Goal: Task Accomplishment & Management: Use online tool/utility

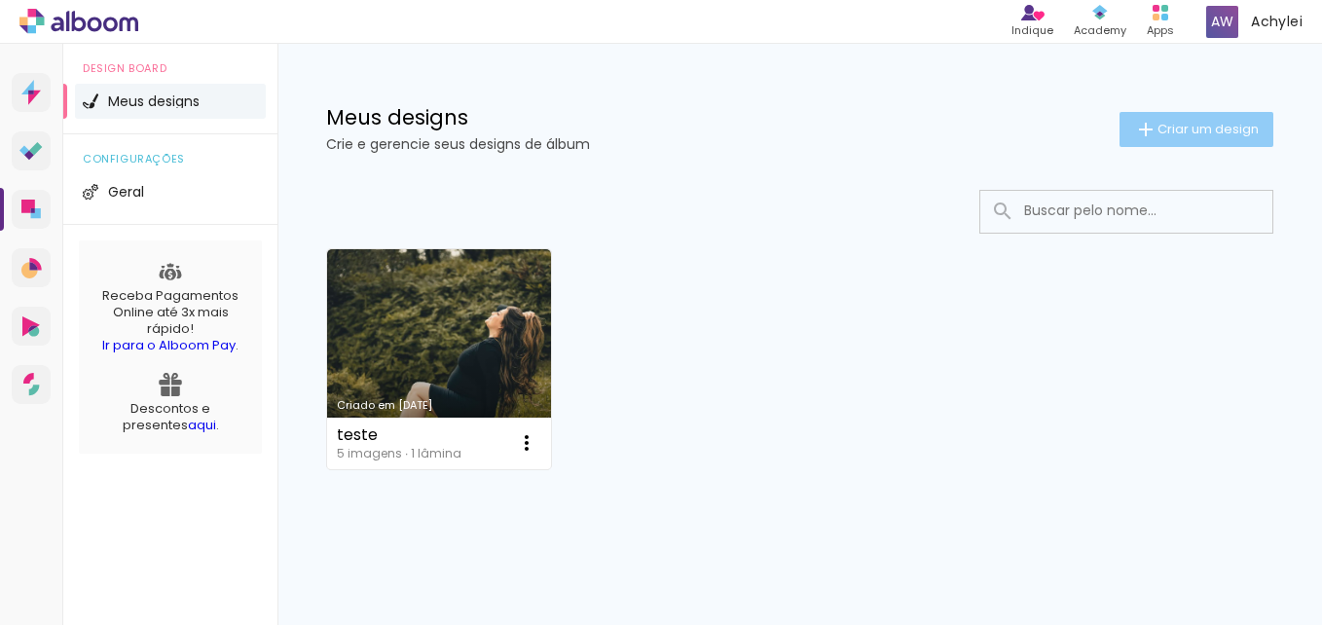
click at [1142, 117] on paper-button "Criar um design" at bounding box center [1197, 129] width 154 height 35
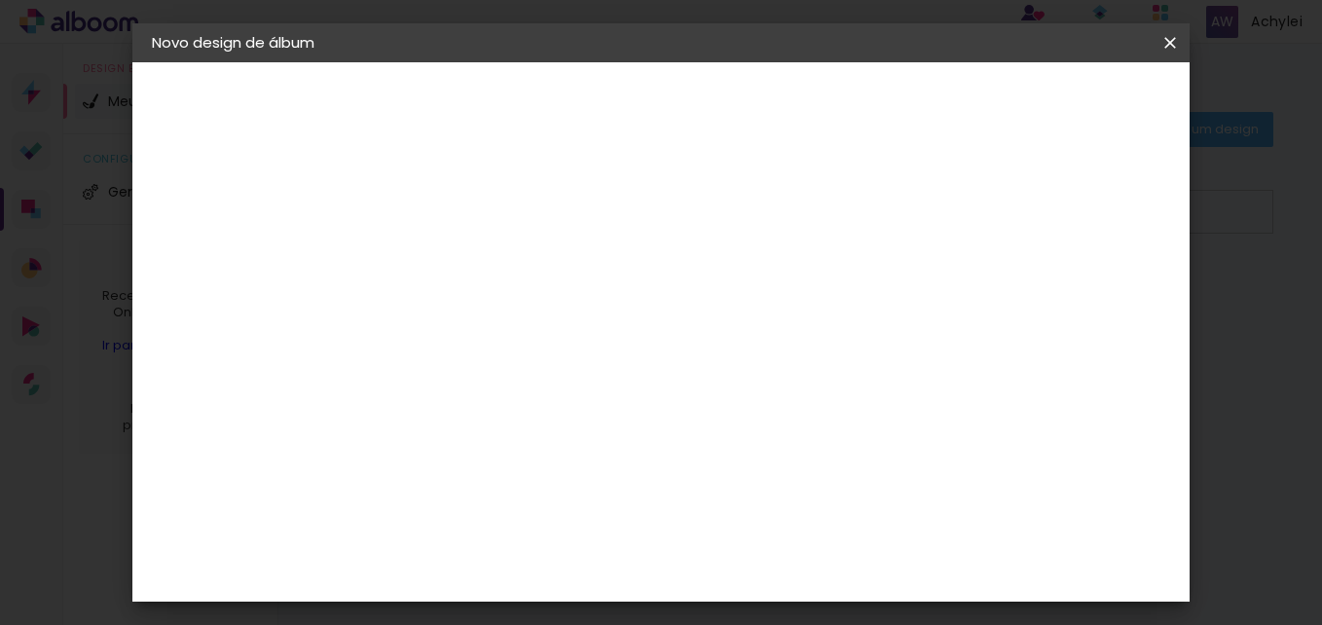
click at [477, 240] on paper-input-container "Título do álbum" at bounding box center [470, 263] width 14 height 50
type input "teste2"
type paper-input "teste2"
click at [0, 0] on slot "Avançar" at bounding box center [0, 0] width 0 height 0
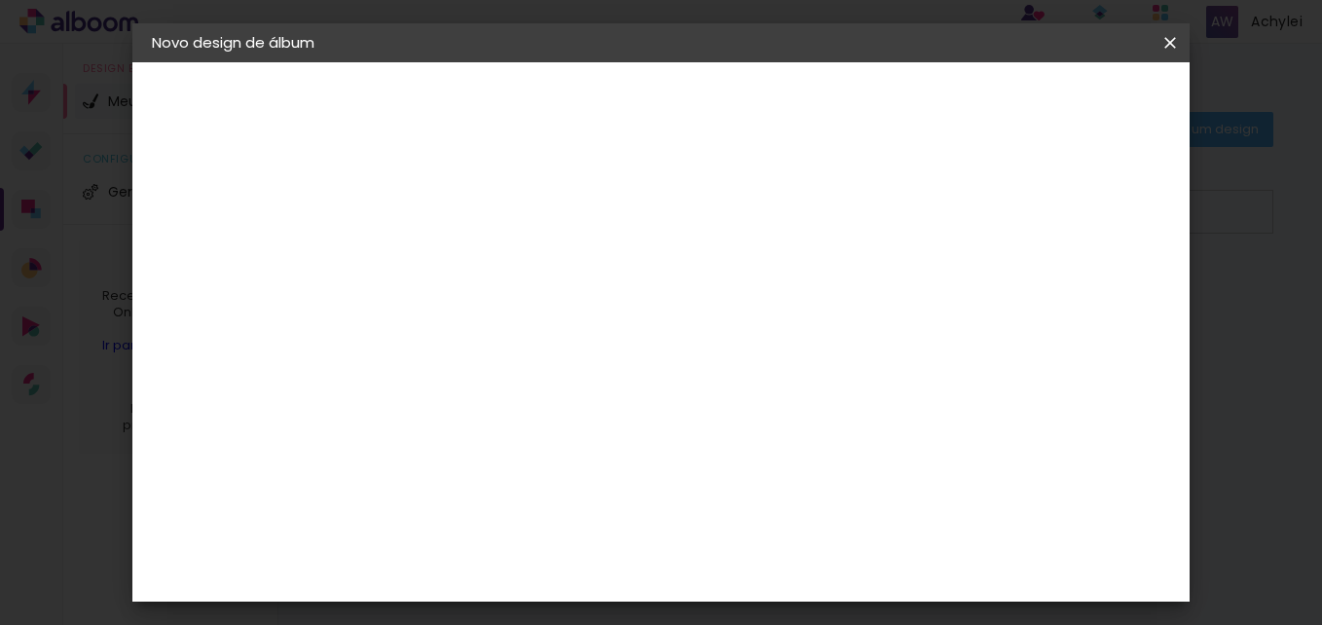
click at [502, 570] on div "Grafis" at bounding box center [480, 578] width 46 height 16
click at [0, 0] on slot "Avançar" at bounding box center [0, 0] width 0 height 0
click at [546, 324] on input "text" at bounding box center [508, 339] width 76 height 30
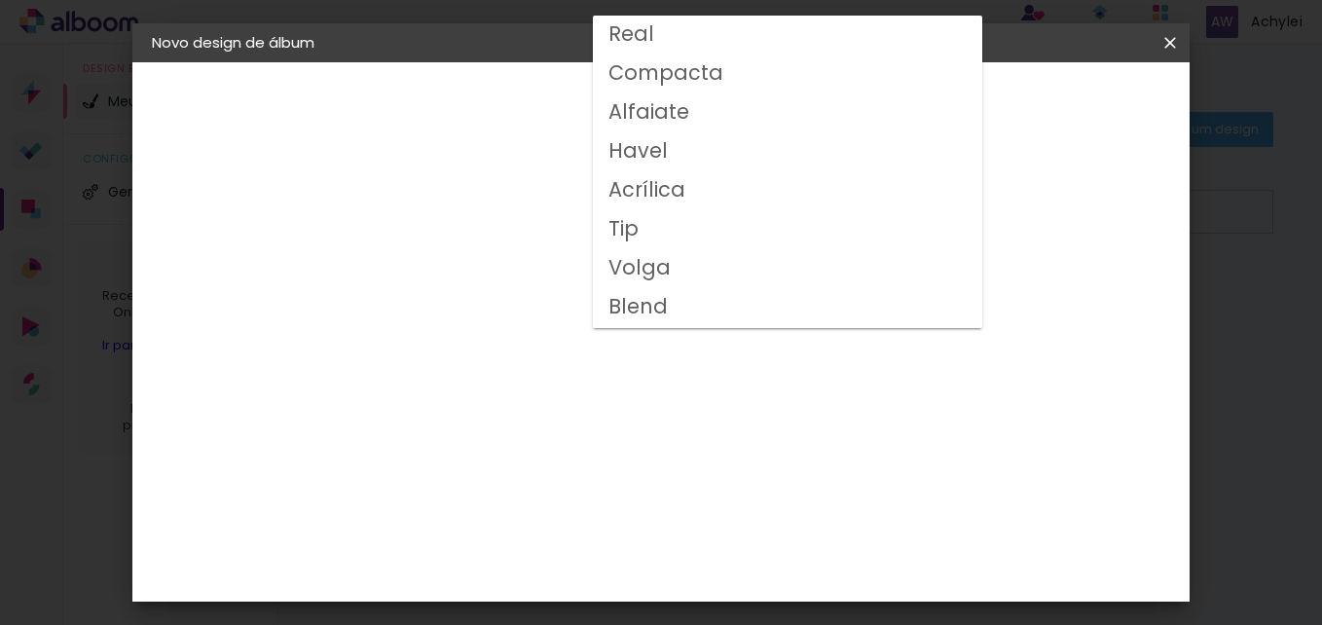
click at [678, 267] on paper-item "Volga" at bounding box center [787, 268] width 389 height 39
type input "Volga"
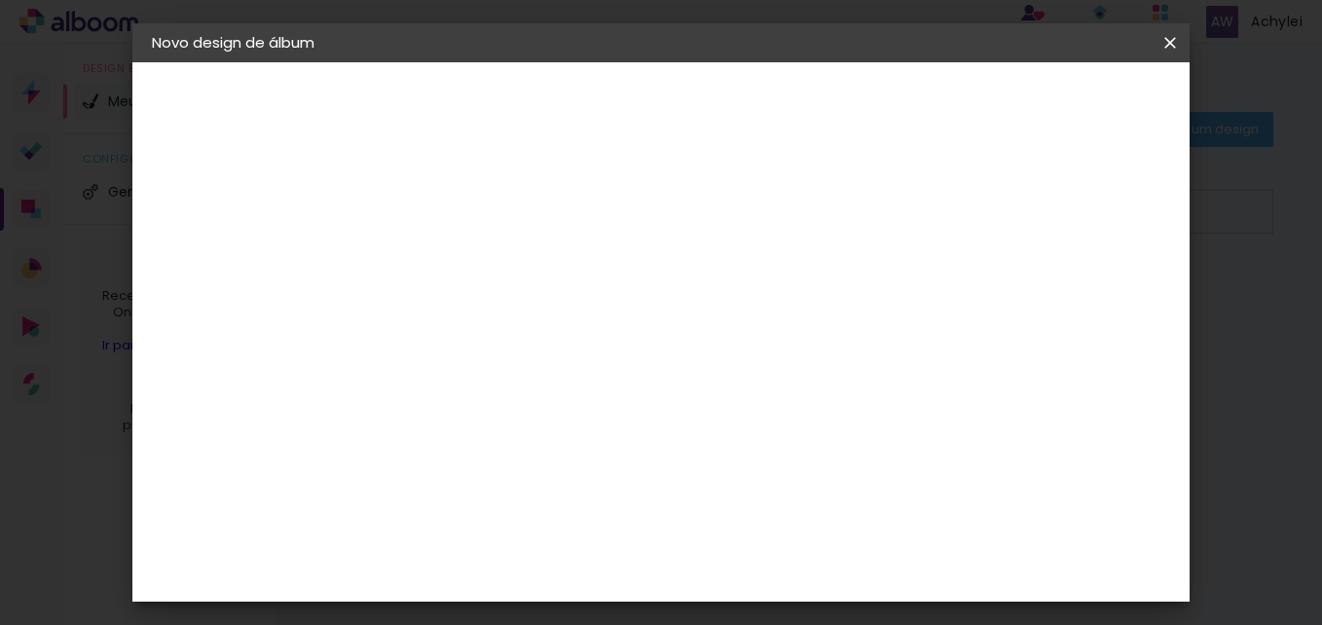
click at [602, 554] on span "20x30" at bounding box center [556, 580] width 91 height 52
click at [788, 113] on paper-button "Avançar" at bounding box center [739, 103] width 95 height 33
click at [1049, 109] on span "Iniciar design" at bounding box center [1004, 103] width 89 height 14
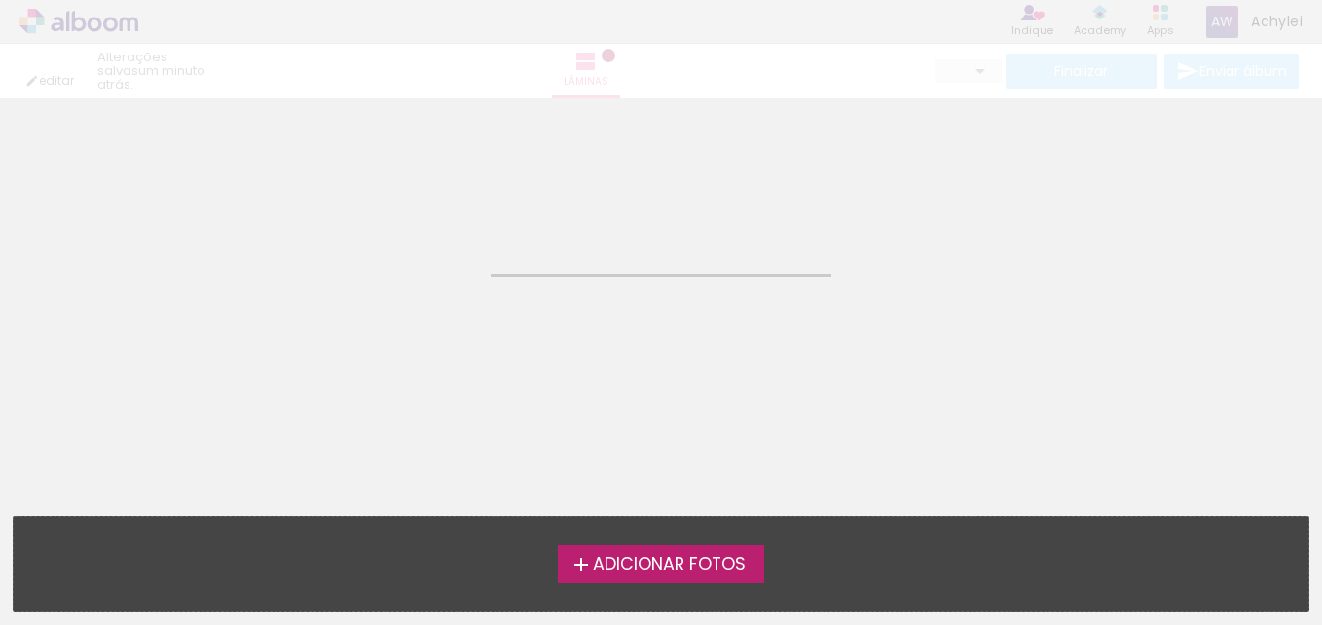
click at [684, 556] on span "Adicionar Fotos" at bounding box center [669, 565] width 153 height 18
click at [0, 0] on input "file" at bounding box center [0, 0] width 0 height 0
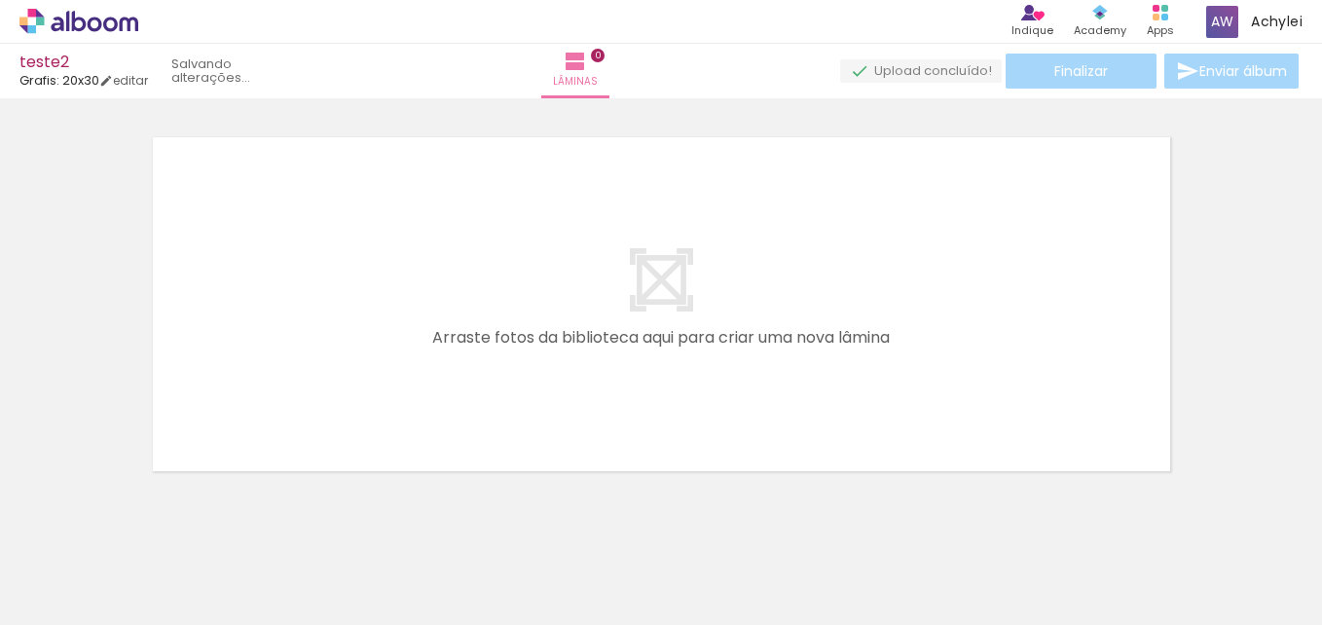
scroll to position [25, 0]
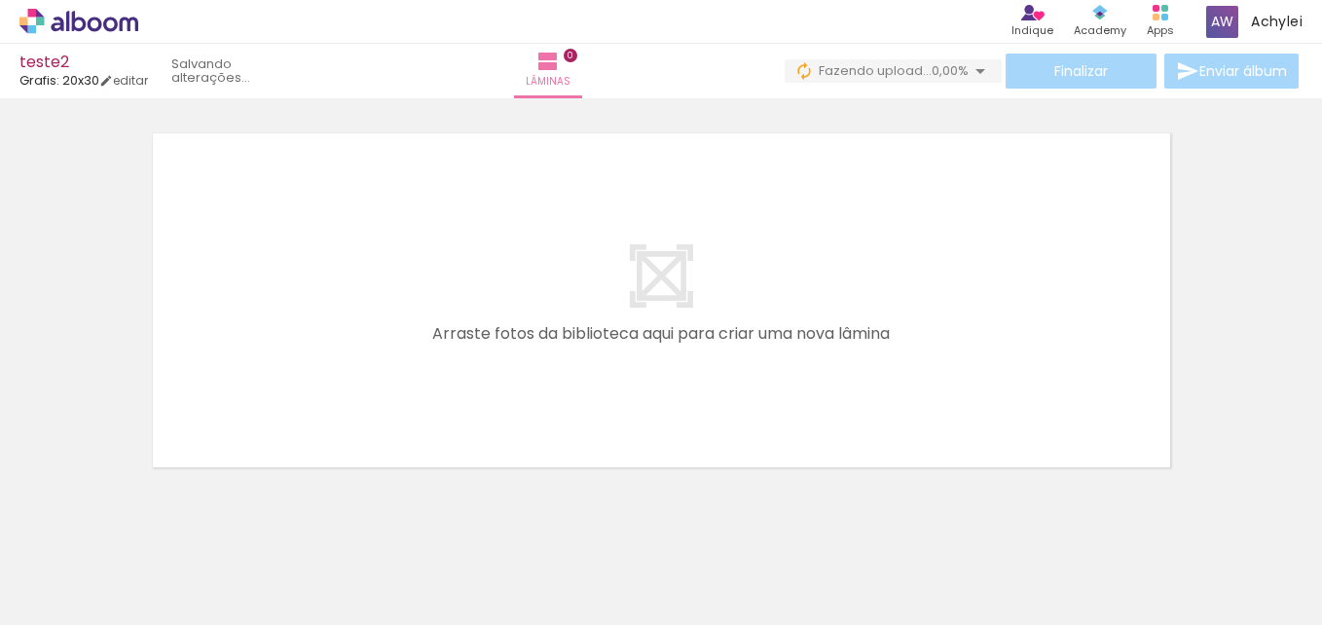
click at [82, 606] on span "Adicionar Fotos" at bounding box center [69, 598] width 58 height 21
click at [0, 0] on input "file" at bounding box center [0, 0] width 0 height 0
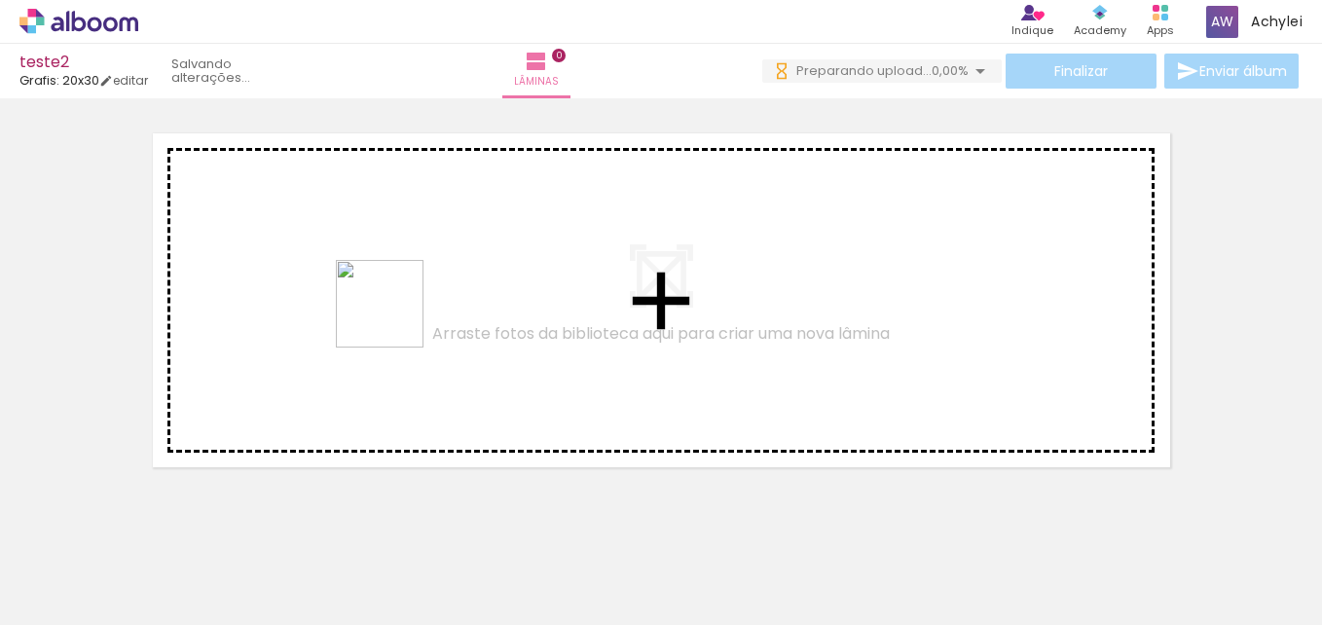
drag, startPoint x: 301, startPoint y: 597, endPoint x: 399, endPoint y: 315, distance: 298.1
click at [399, 315] on quentale-workspace at bounding box center [661, 312] width 1322 height 625
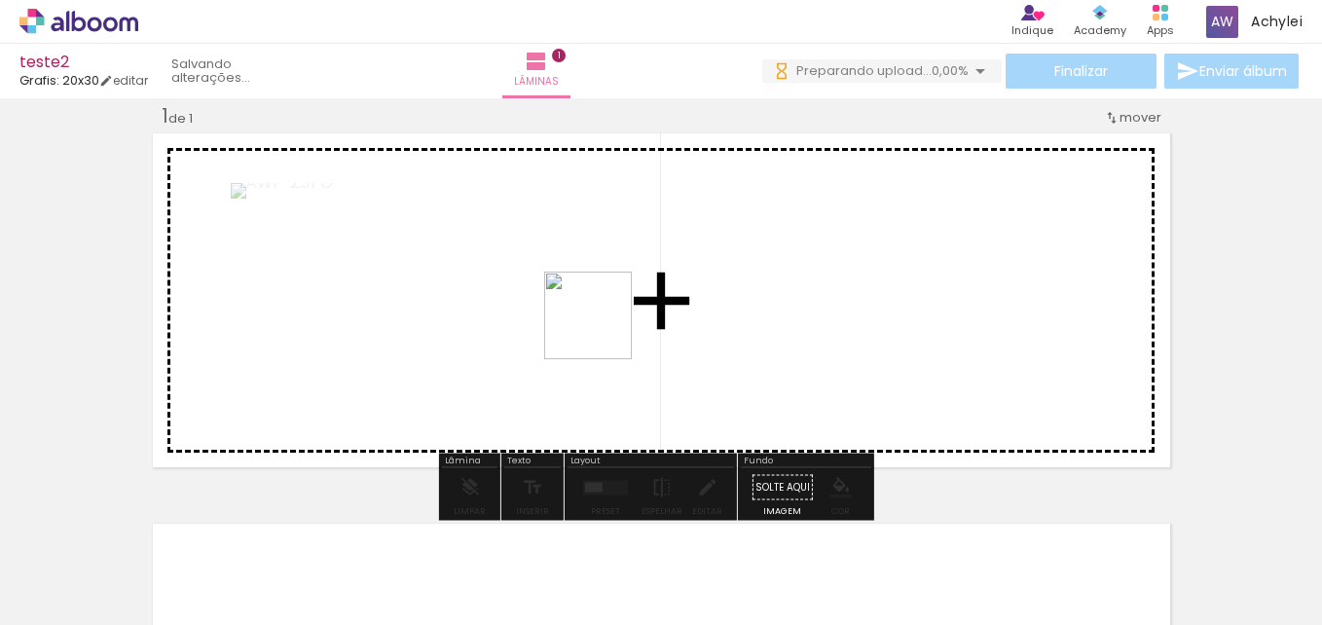
drag, startPoint x: 437, startPoint y: 559, endPoint x: 610, endPoint y: 328, distance: 288.0
click at [610, 327] on quentale-workspace at bounding box center [661, 312] width 1322 height 625
drag, startPoint x: 546, startPoint y: 578, endPoint x: 665, endPoint y: 347, distance: 260.4
click at [665, 347] on quentale-workspace at bounding box center [661, 312] width 1322 height 625
drag, startPoint x: 658, startPoint y: 450, endPoint x: 662, endPoint y: 412, distance: 38.2
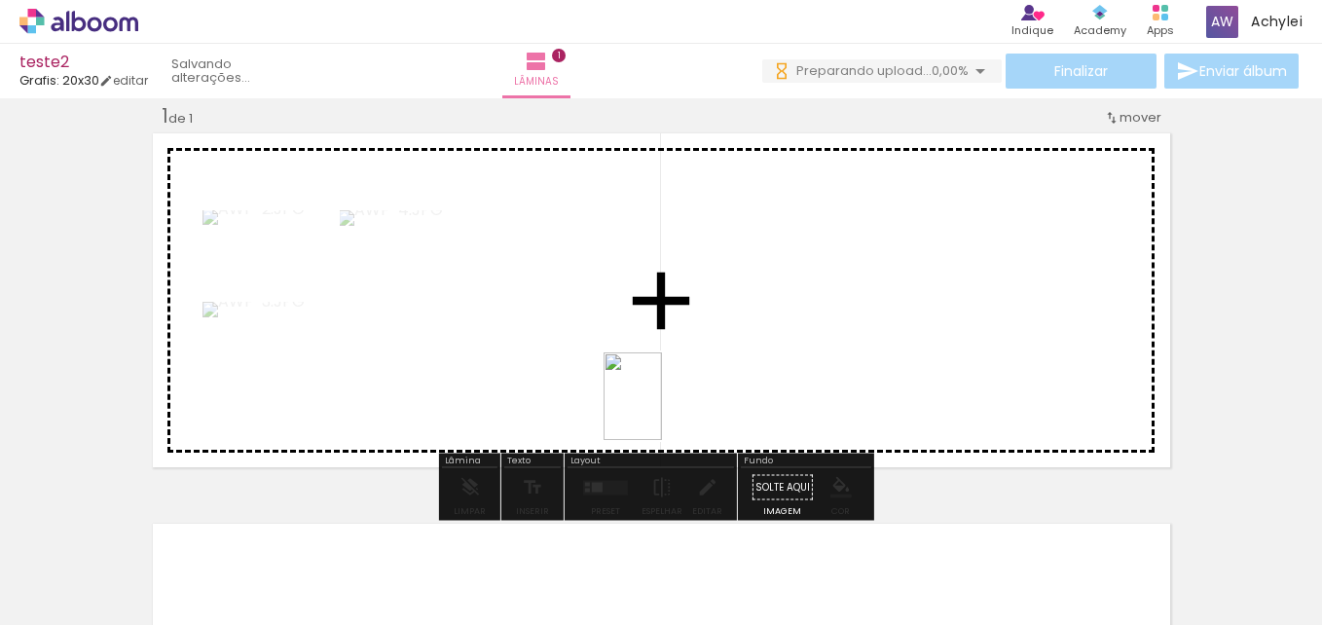
click at [661, 410] on quentale-workspace at bounding box center [661, 312] width 1322 height 625
drag, startPoint x: 742, startPoint y: 564, endPoint x: 713, endPoint y: 362, distance: 203.7
click at [713, 362] on quentale-workspace at bounding box center [661, 312] width 1322 height 625
drag, startPoint x: 828, startPoint y: 567, endPoint x: 750, endPoint y: 277, distance: 299.5
click at [750, 277] on quentale-workspace at bounding box center [661, 312] width 1322 height 625
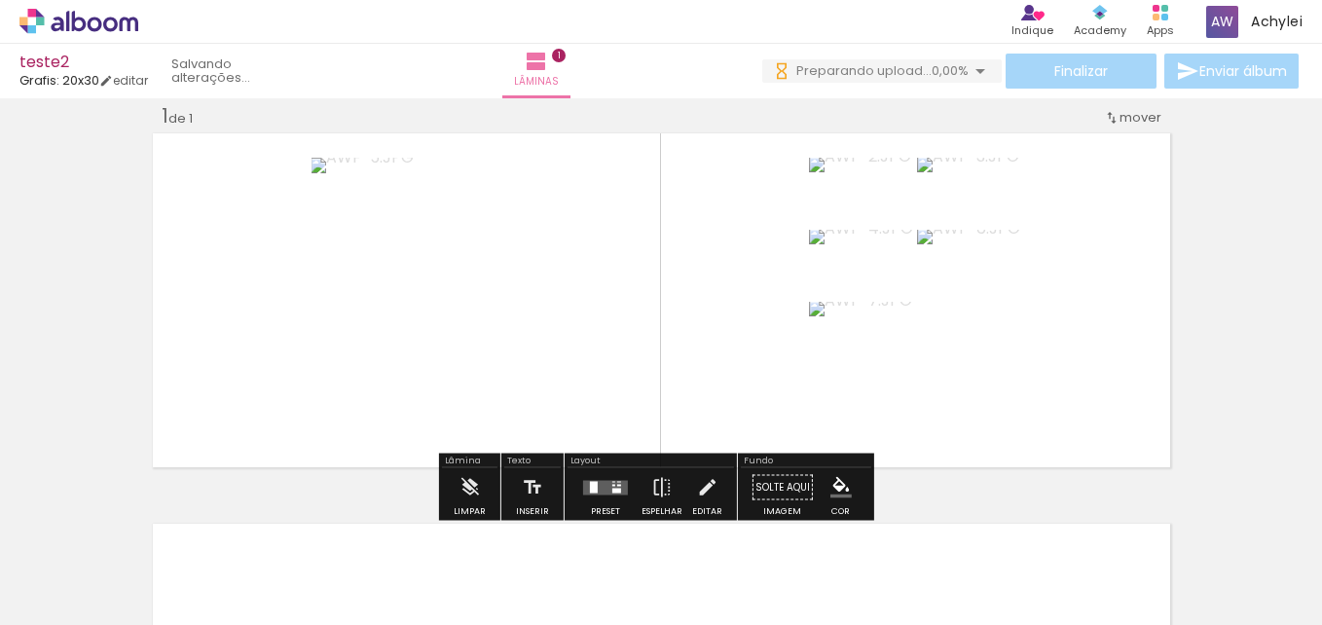
click at [606, 492] on quentale-layouter at bounding box center [605, 487] width 45 height 15
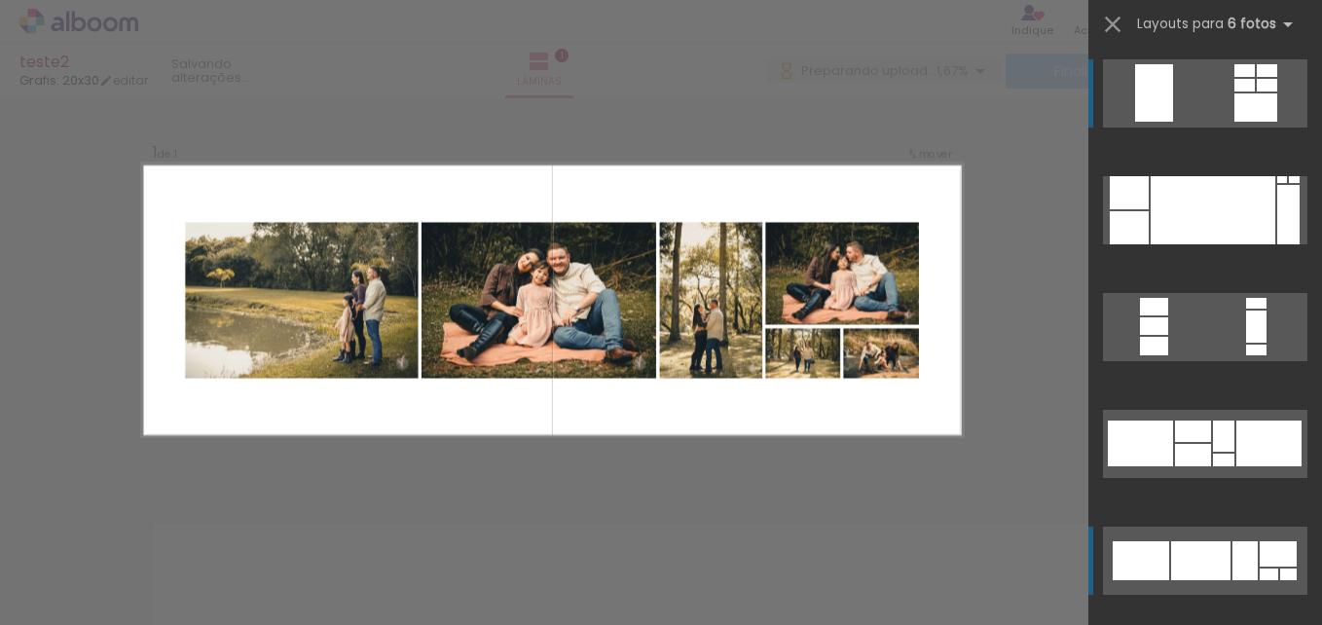
click at [1260, 560] on div at bounding box center [1278, 553] width 37 height 25
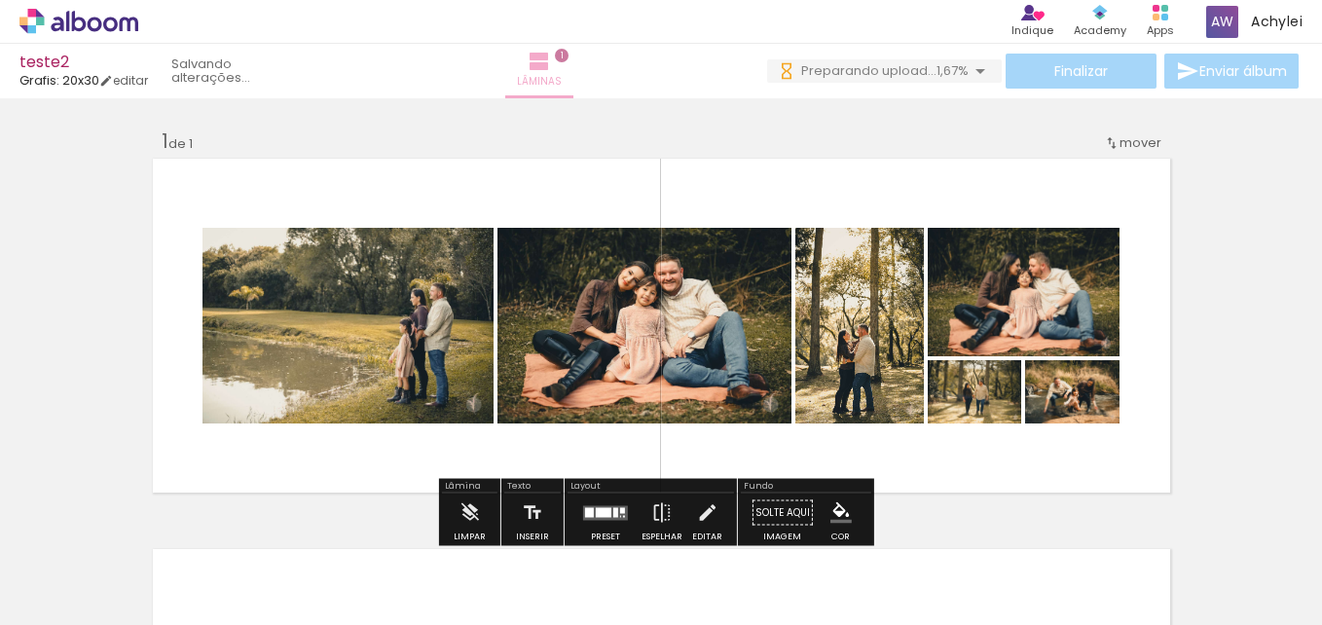
click at [551, 69] on iron-icon at bounding box center [539, 61] width 23 height 23
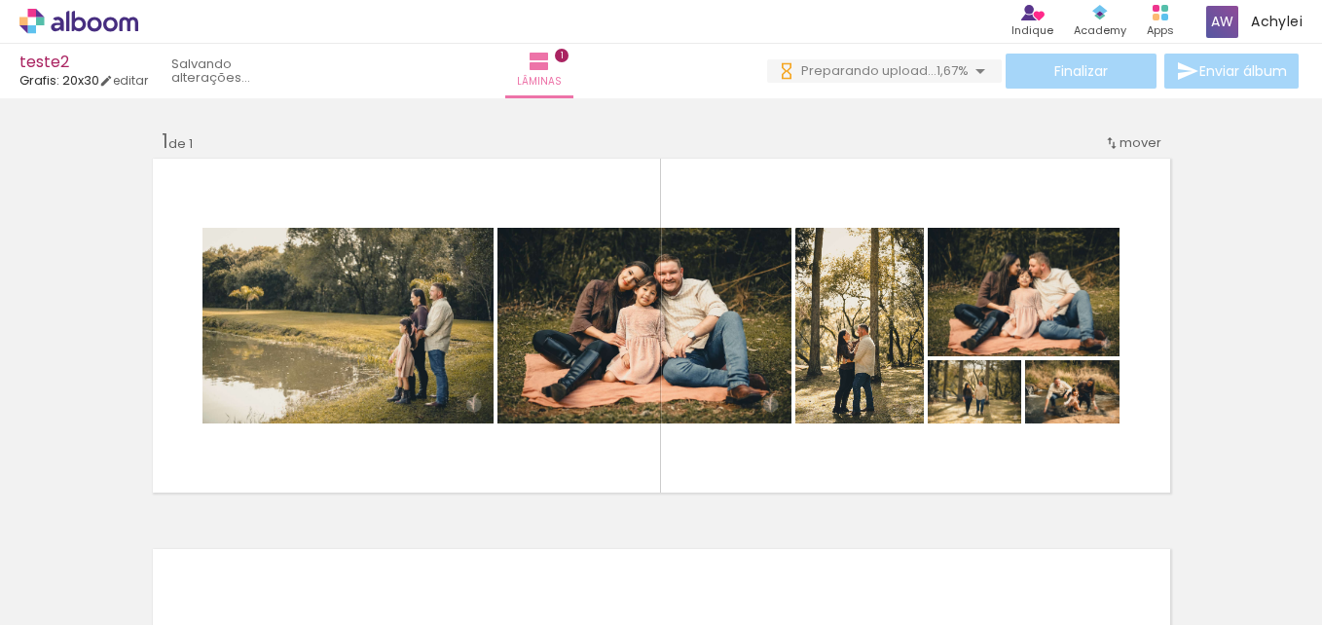
scroll to position [0, 3503]
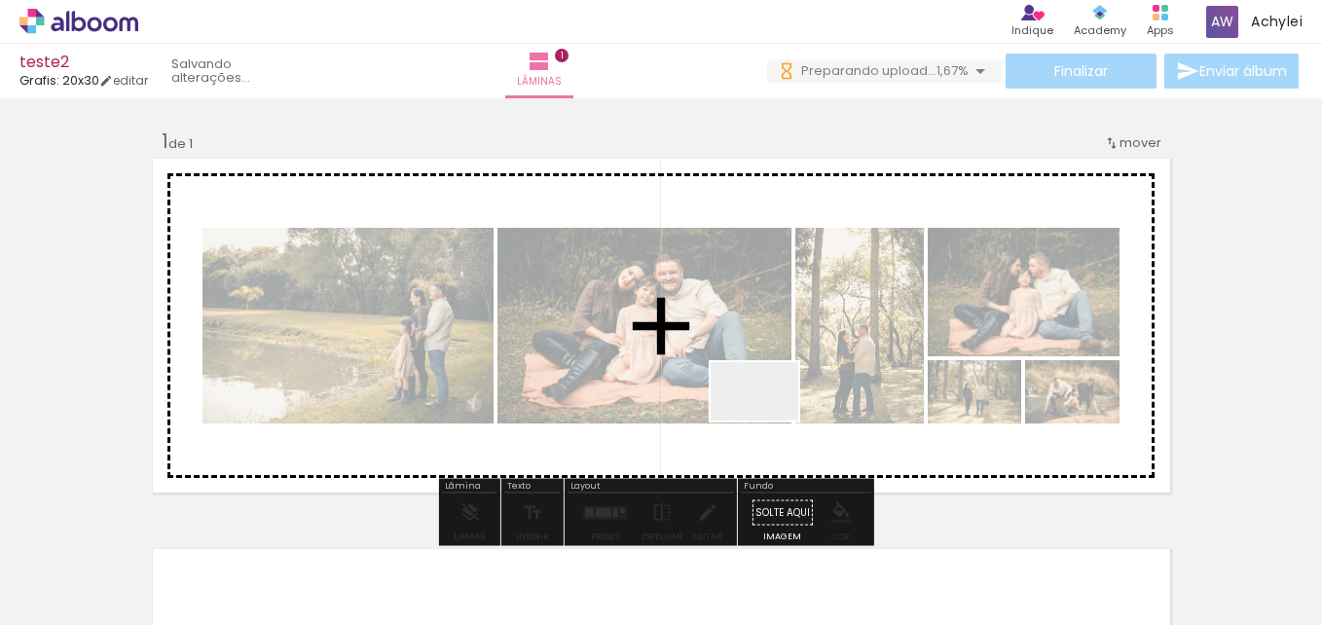
drag, startPoint x: 934, startPoint y: 566, endPoint x: 765, endPoint y: 425, distance: 219.8
click at [764, 418] on quentale-workspace at bounding box center [661, 312] width 1322 height 625
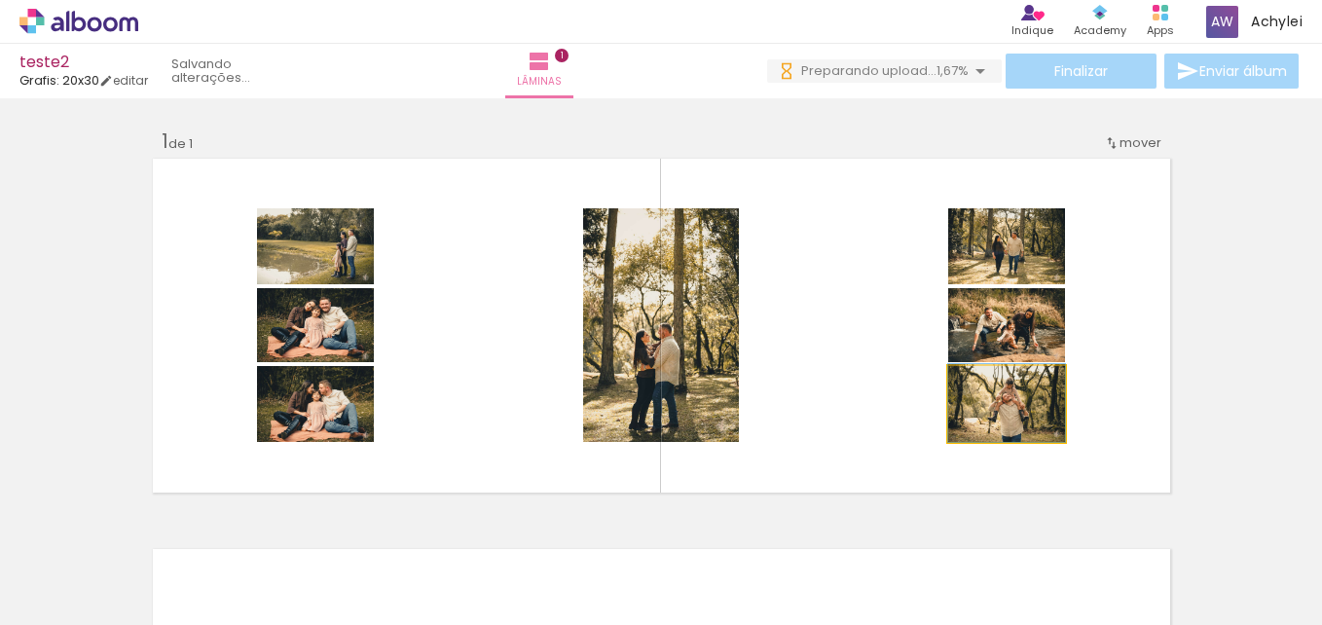
drag, startPoint x: 1043, startPoint y: 436, endPoint x: 1036, endPoint y: 413, distance: 24.3
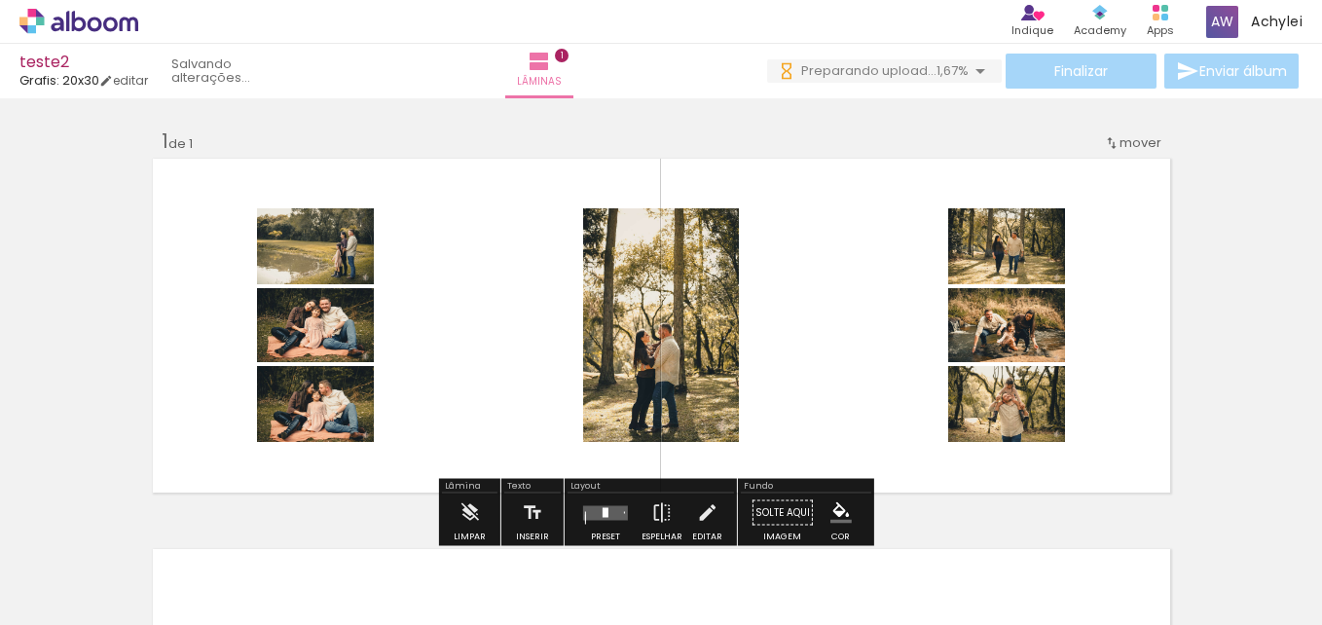
click at [0, 0] on slot "P&B" at bounding box center [0, 0] width 0 height 0
click at [998, 261] on div at bounding box center [1009, 258] width 23 height 19
click at [1006, 262] on div at bounding box center [1009, 258] width 23 height 19
click at [1012, 292] on span at bounding box center [1009, 291] width 19 height 4
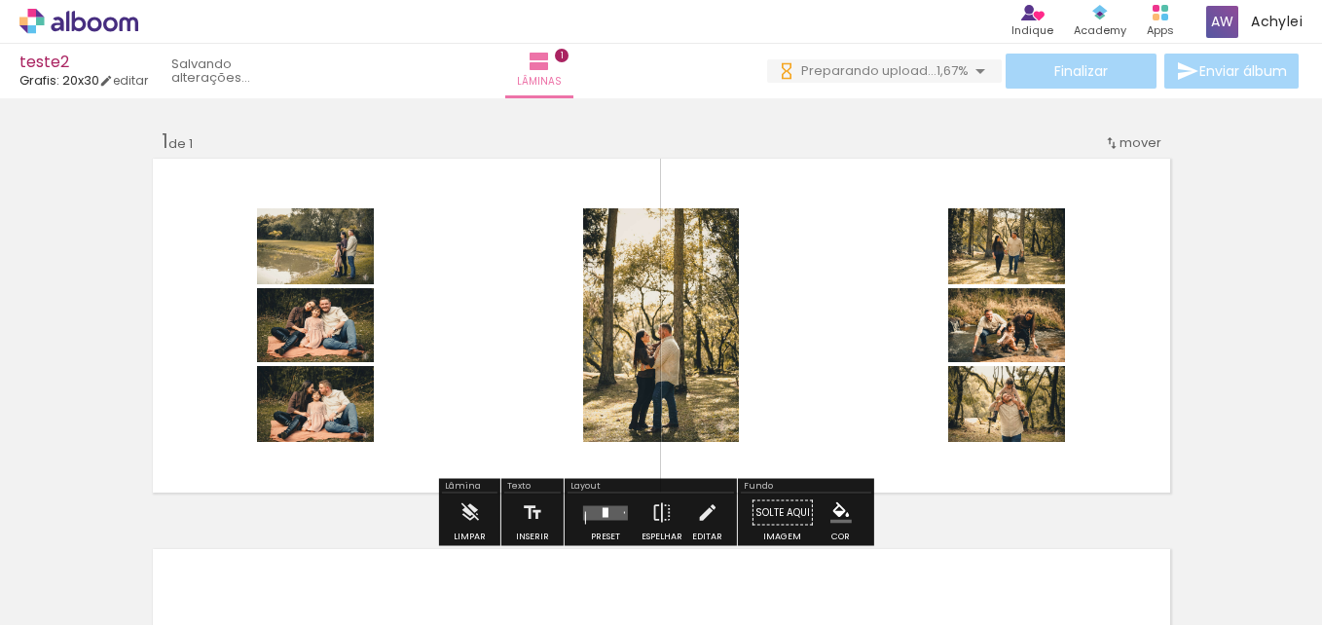
click at [1137, 308] on quentale-layouter at bounding box center [661, 326] width 1025 height 342
click at [998, 259] on div at bounding box center [1009, 258] width 23 height 19
click at [1003, 327] on paper-item at bounding box center [1009, 332] width 35 height 14
click at [998, 253] on div at bounding box center [1009, 258] width 23 height 19
click at [1061, 270] on quentale-layouter at bounding box center [661, 326] width 1025 height 342
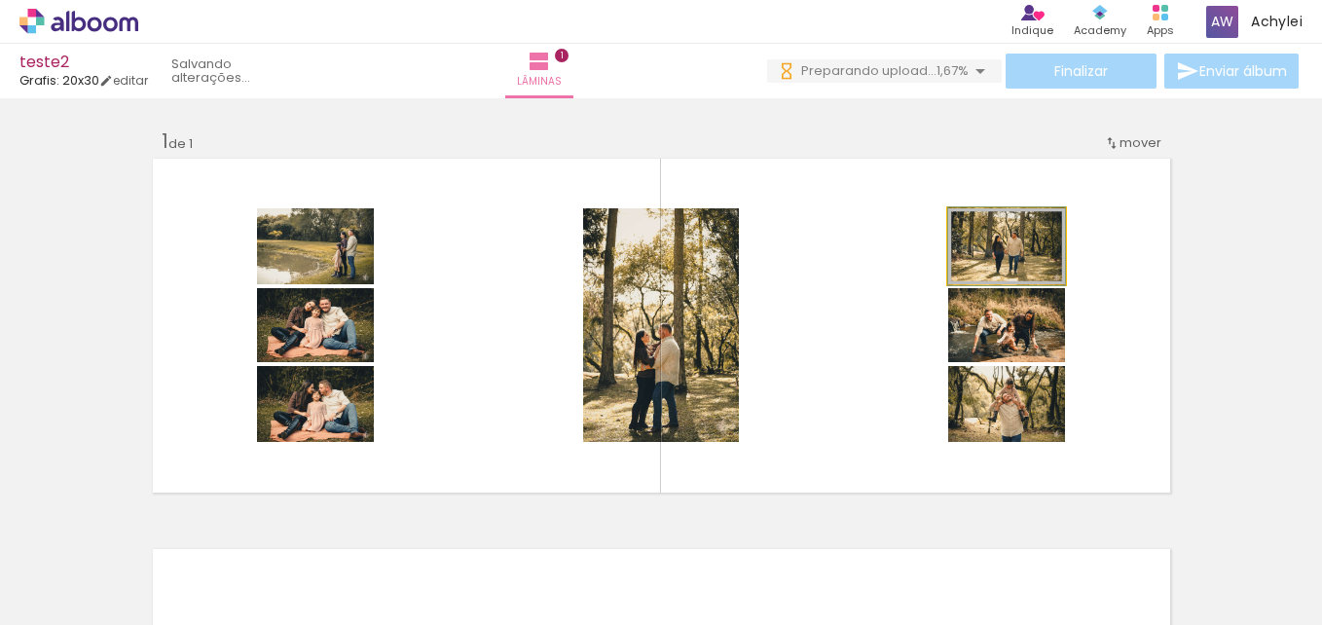
click at [1024, 260] on quentale-photo at bounding box center [1006, 246] width 117 height 76
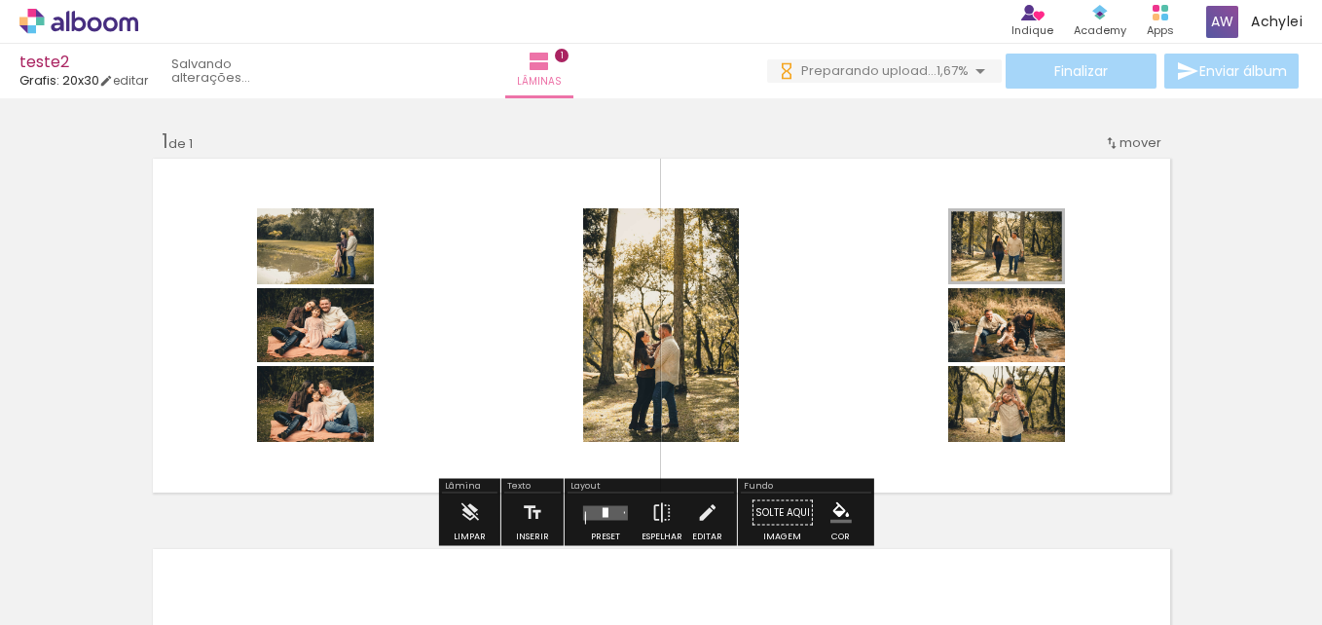
click at [1009, 259] on div at bounding box center [1009, 258] width 23 height 19
click at [1013, 308] on paper-item at bounding box center [1009, 305] width 35 height 14
click at [1006, 357] on paper-item at bounding box center [1009, 359] width 35 height 14
click at [1001, 259] on div at bounding box center [1009, 258] width 23 height 19
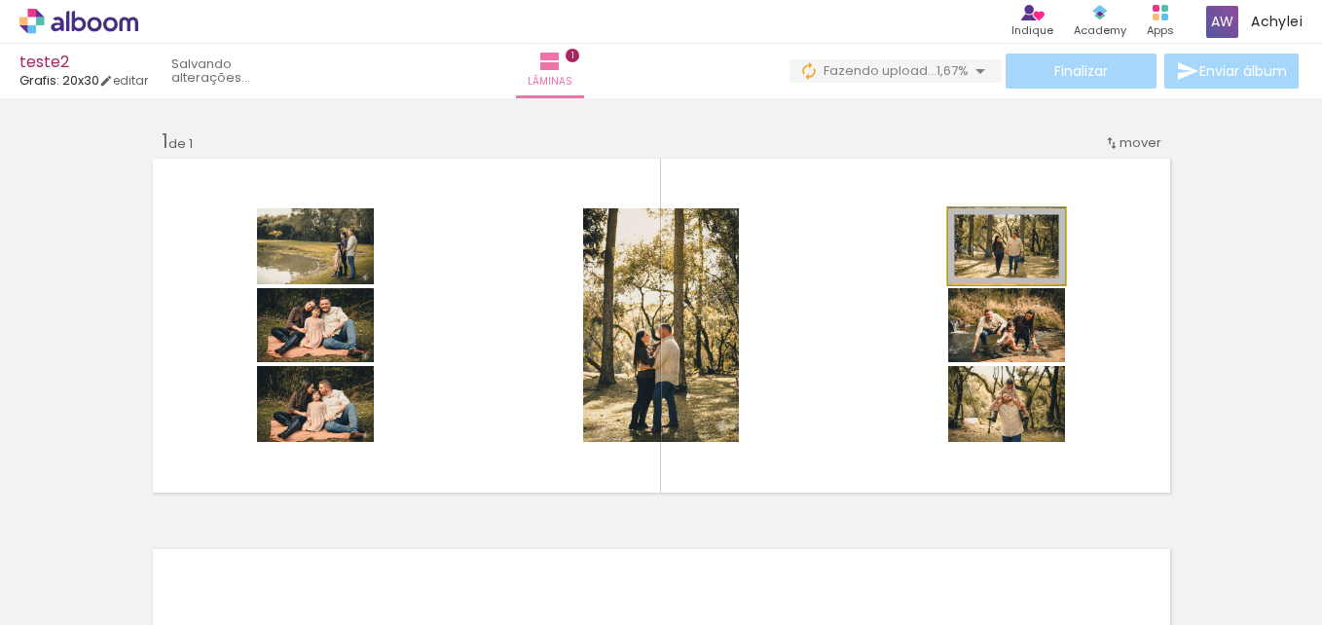
type paper-slider "100"
click at [974, 227] on div at bounding box center [989, 228] width 31 height 31
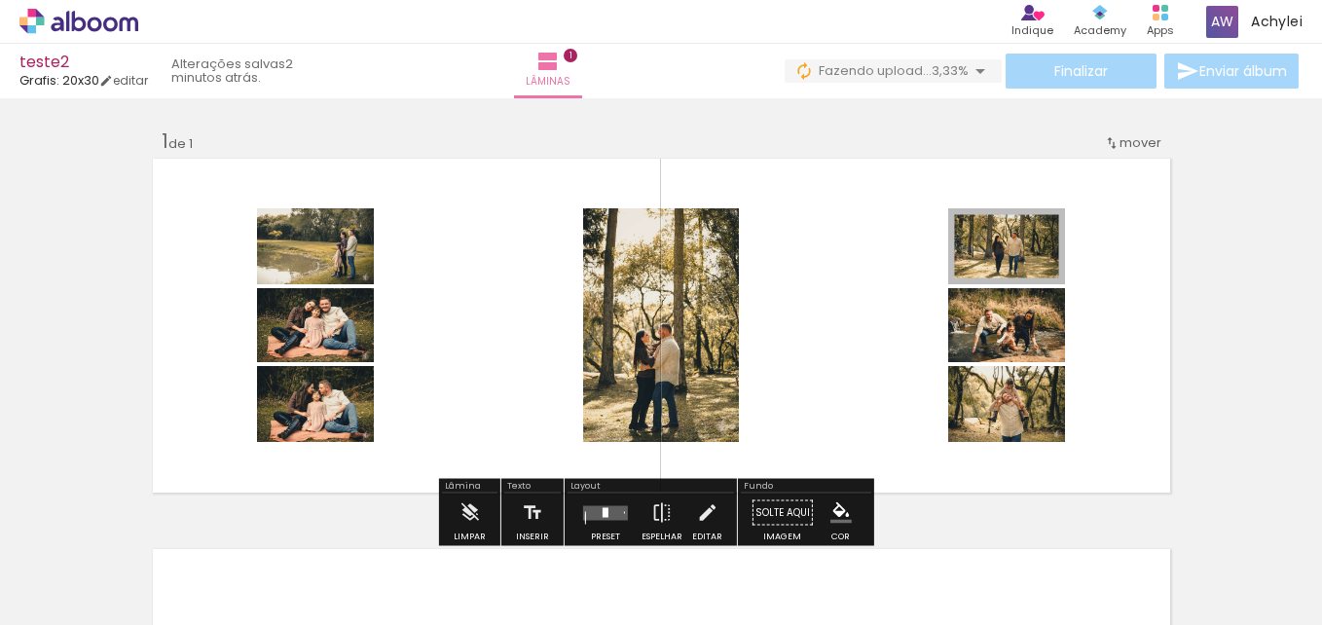
click at [694, 352] on quentale-photo at bounding box center [661, 325] width 156 height 234
click at [636, 265] on div at bounding box center [644, 258] width 23 height 19
click at [0, 0] on slot "P&B" at bounding box center [0, 0] width 0 height 0
click at [1001, 258] on div at bounding box center [1009, 258] width 23 height 19
click at [1004, 425] on div at bounding box center [1009, 416] width 23 height 19
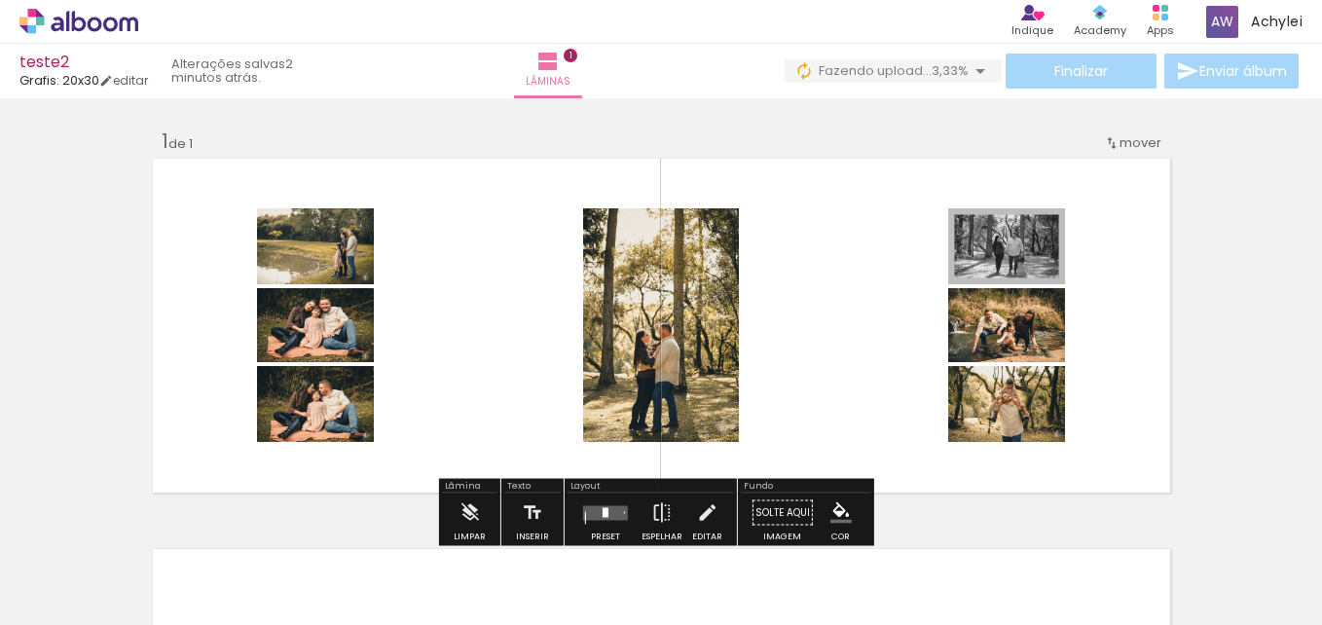
click at [998, 412] on div at bounding box center [1009, 416] width 23 height 19
click at [1135, 361] on quentale-layouter at bounding box center [661, 326] width 1025 height 342
click at [1027, 250] on quentale-photo at bounding box center [1006, 246] width 117 height 76
click at [1001, 262] on div at bounding box center [1009, 258] width 23 height 19
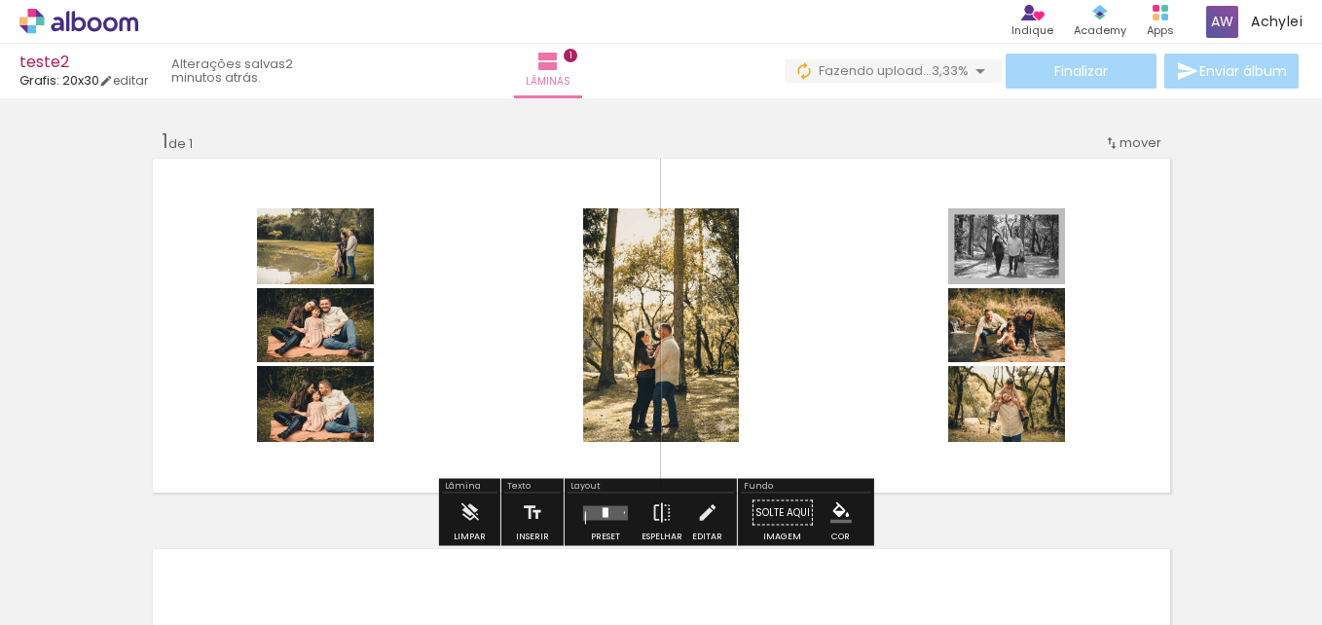
click at [1001, 262] on div at bounding box center [1009, 258] width 23 height 19
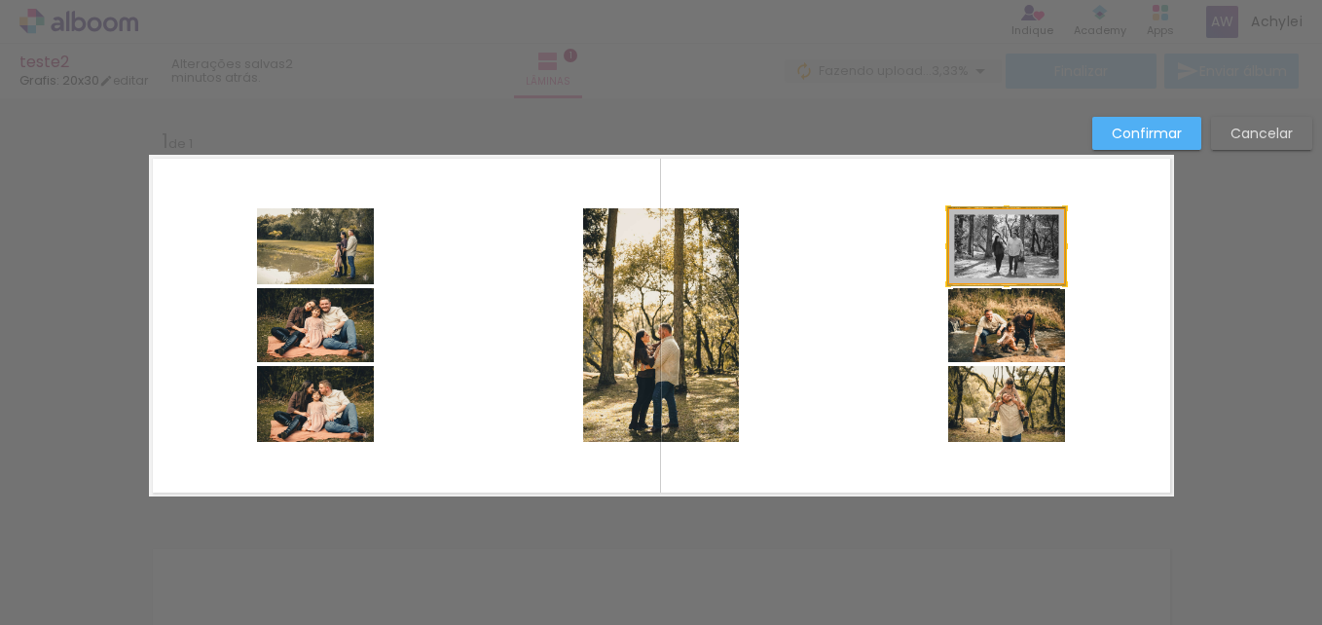
click at [1001, 262] on quentale-photo at bounding box center [1006, 246] width 117 height 76
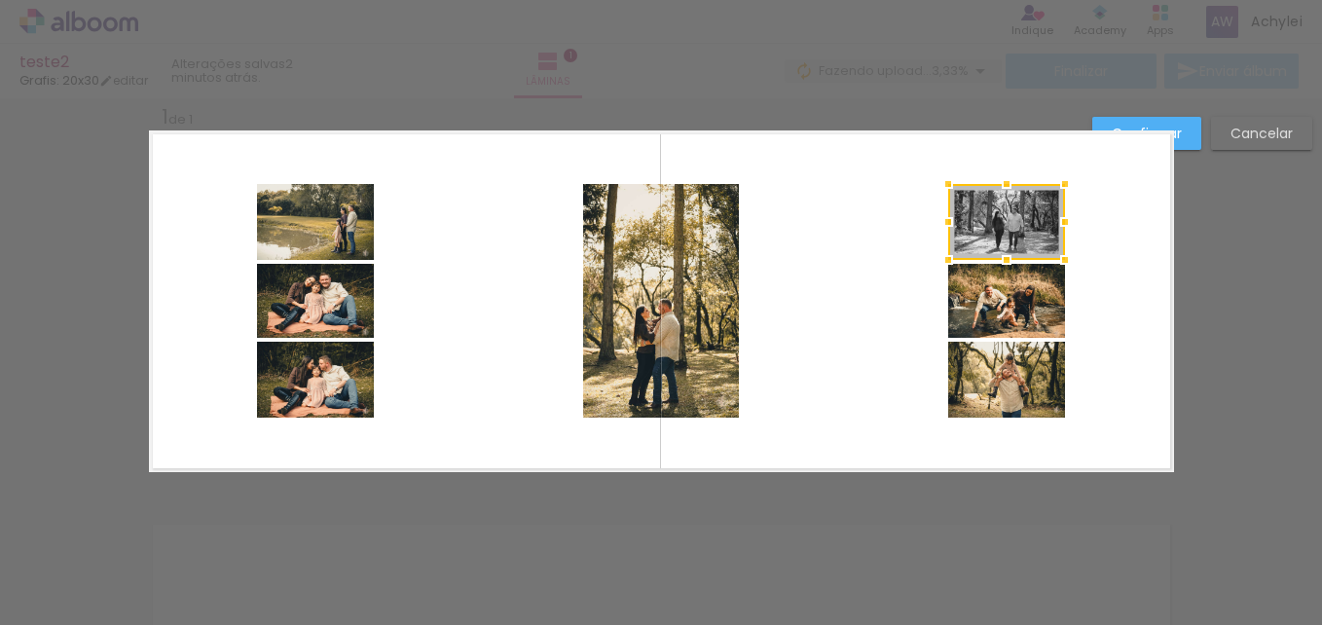
scroll to position [25, 0]
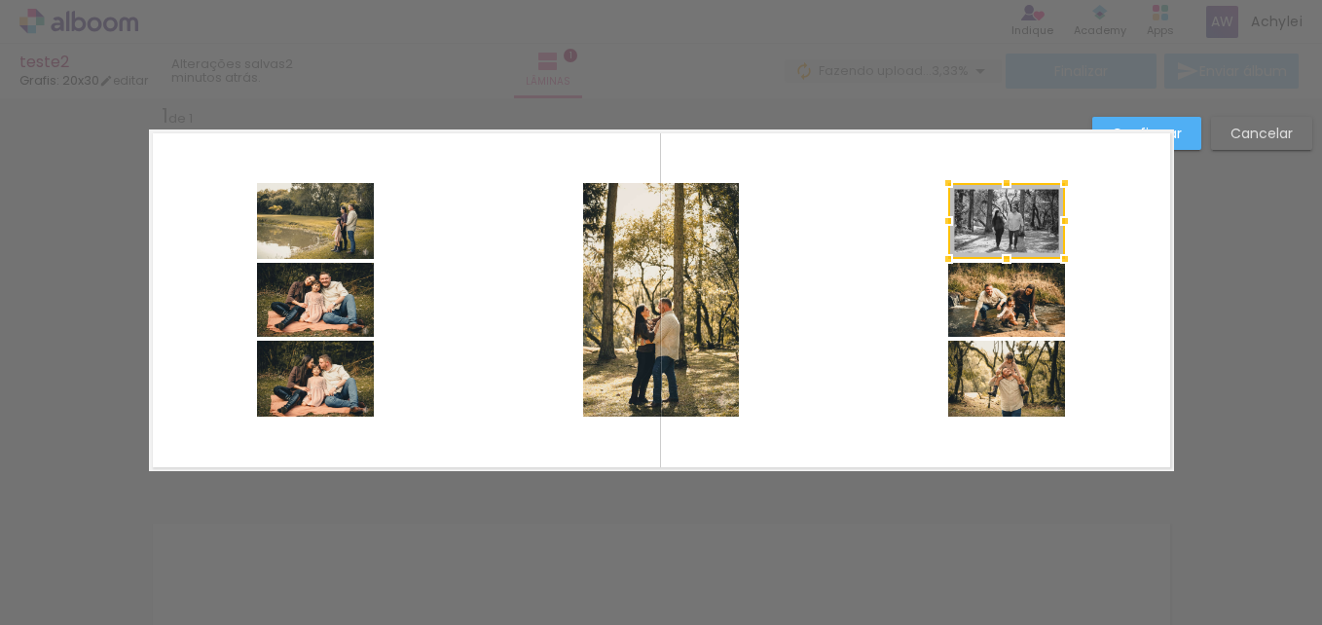
click at [839, 247] on quentale-layouter at bounding box center [661, 300] width 1025 height 342
click at [0, 0] on slot "Cancelar" at bounding box center [0, 0] width 0 height 0
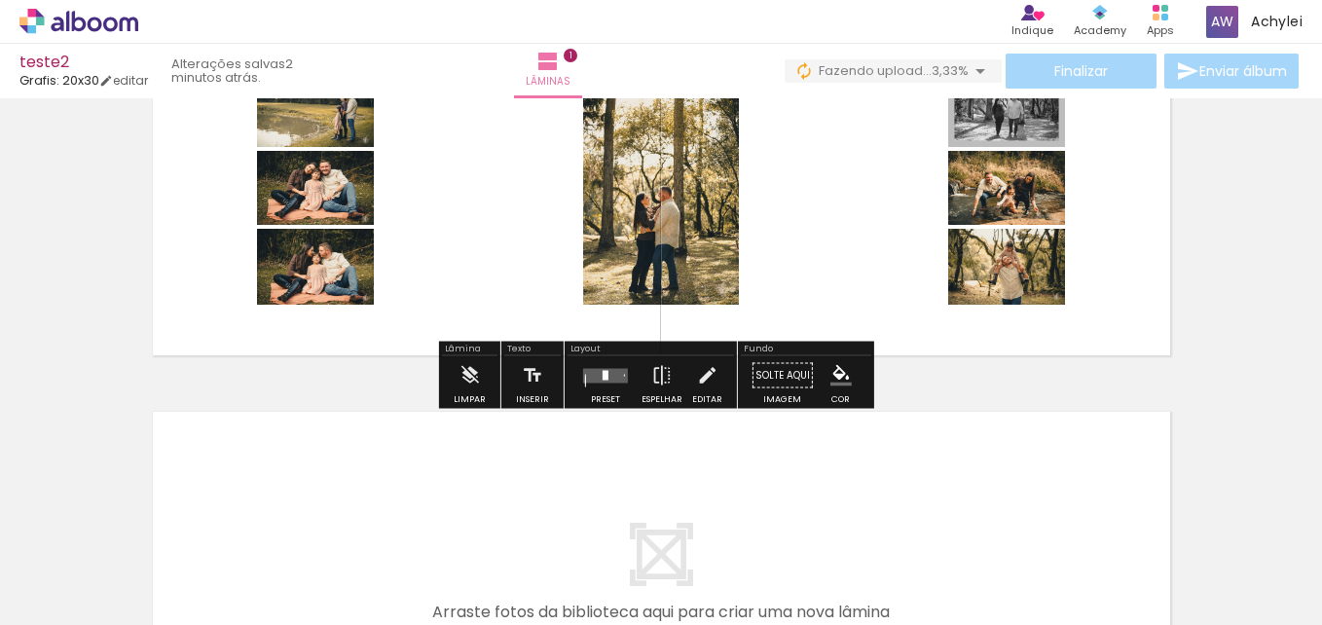
scroll to position [102, 0]
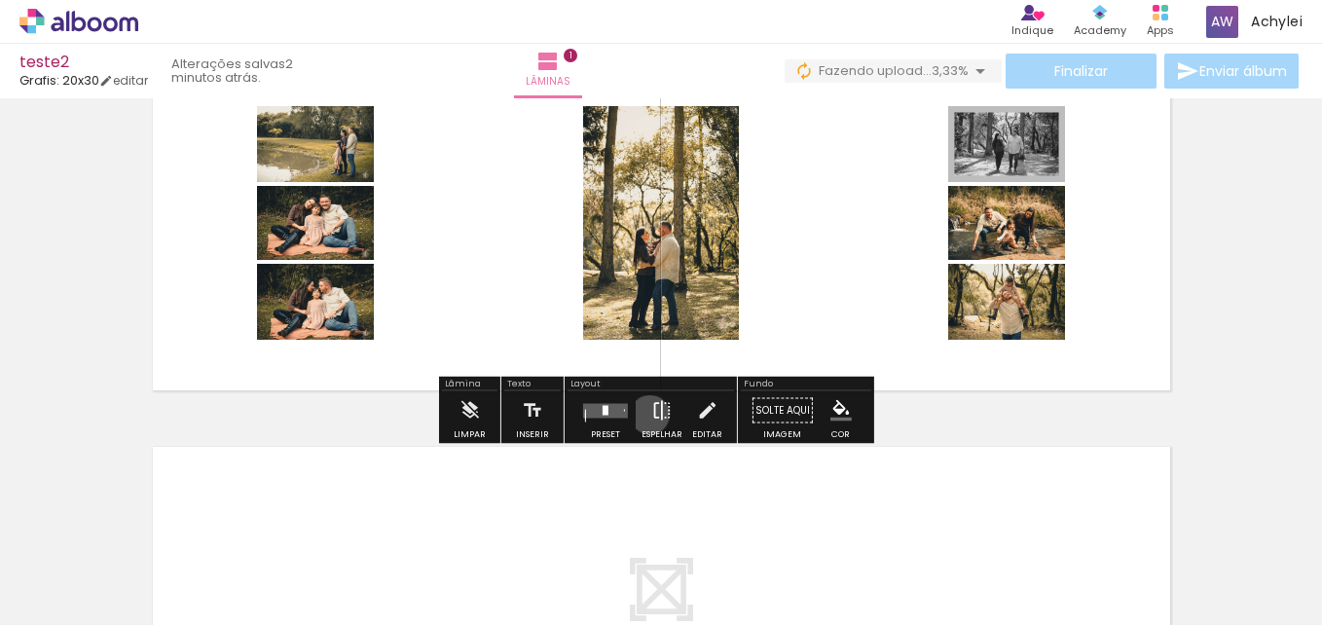
click at [651, 415] on iron-icon at bounding box center [661, 410] width 21 height 39
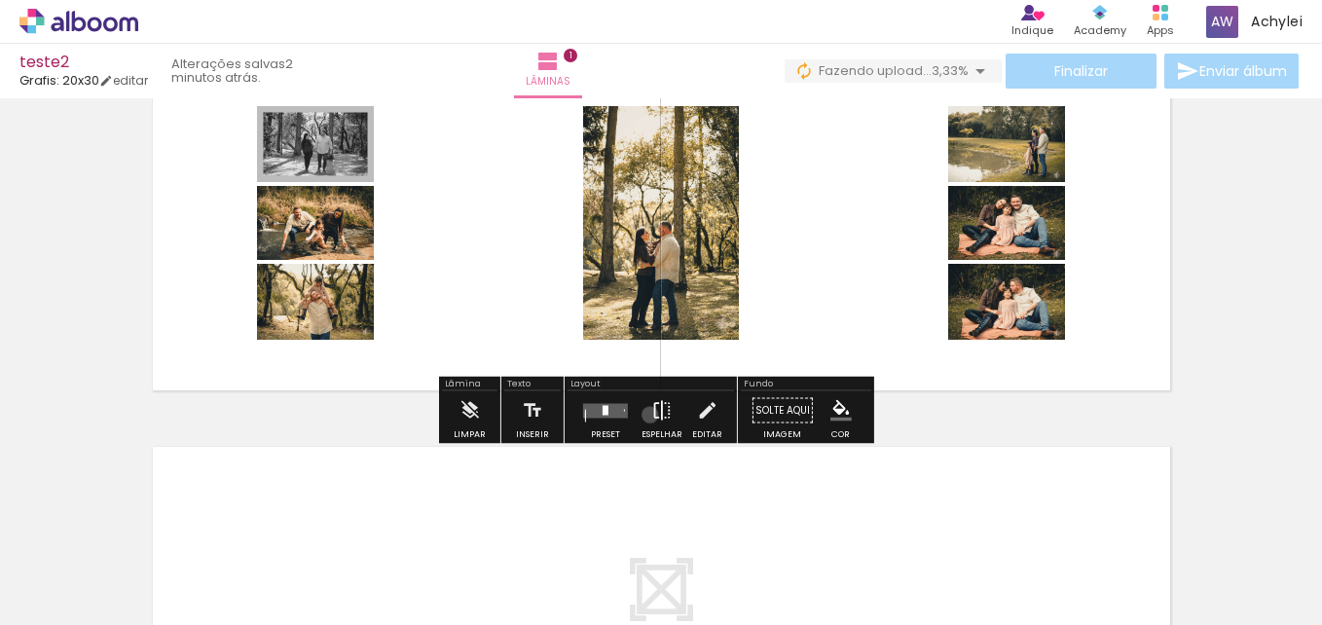
click at [651, 415] on iron-icon at bounding box center [661, 410] width 21 height 39
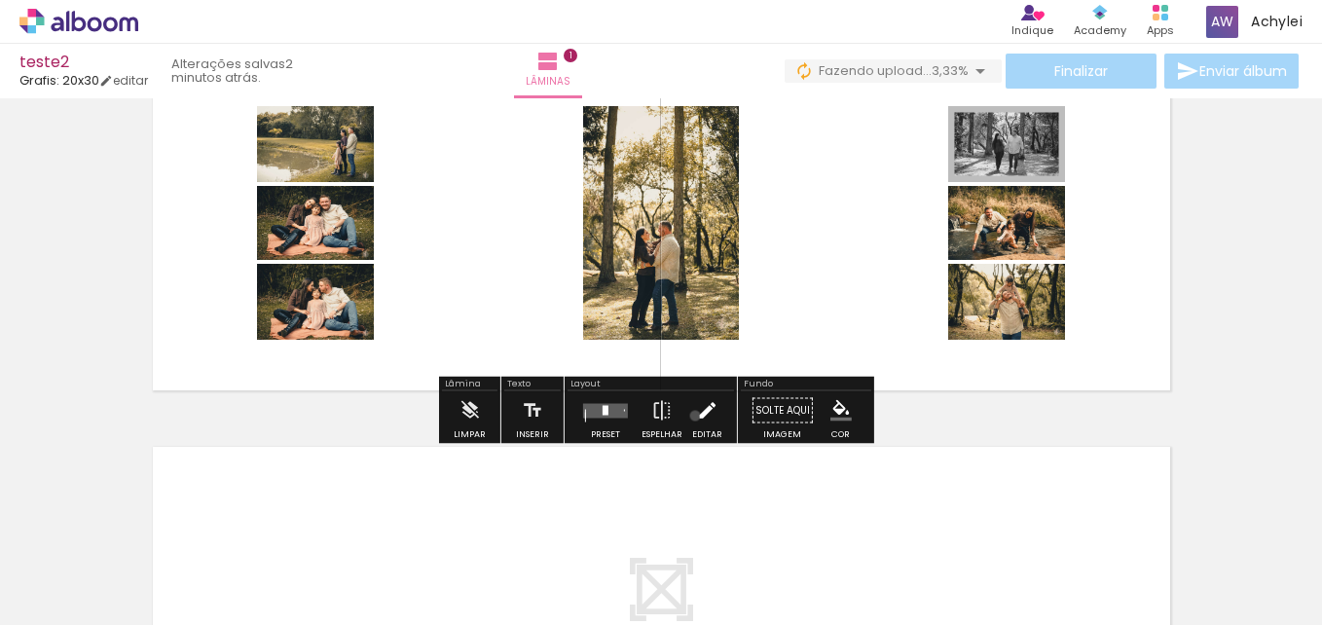
click at [696, 416] on iron-icon at bounding box center [706, 410] width 21 height 39
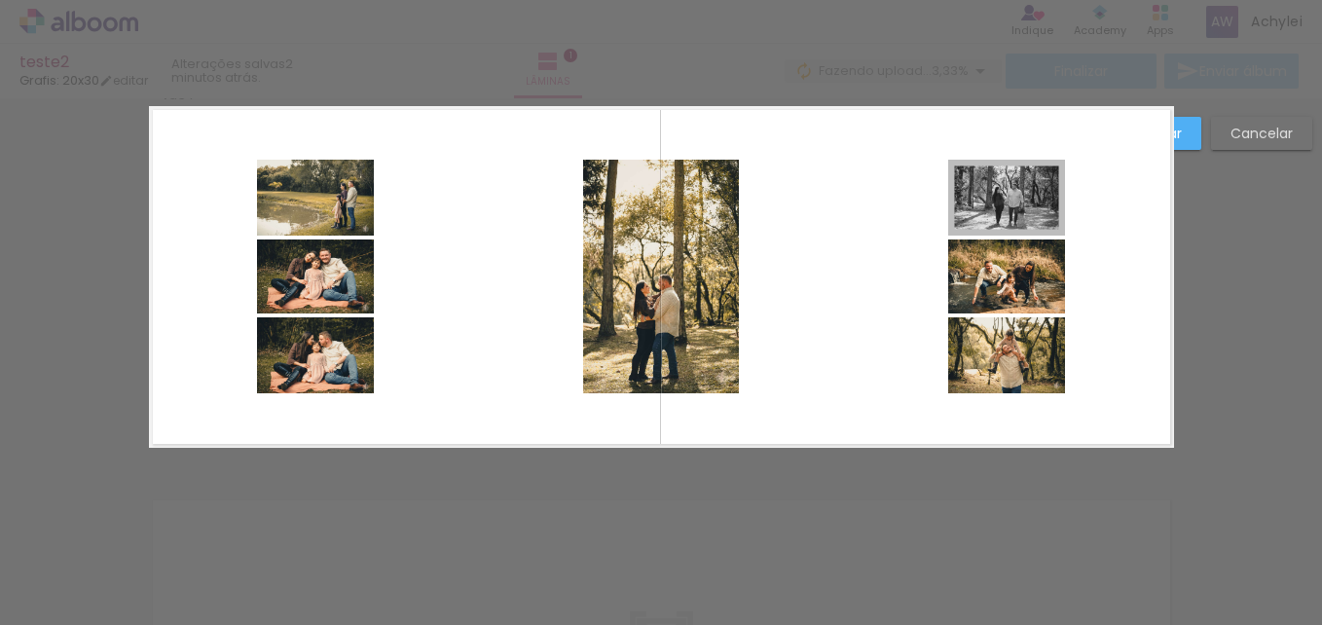
scroll to position [25, 0]
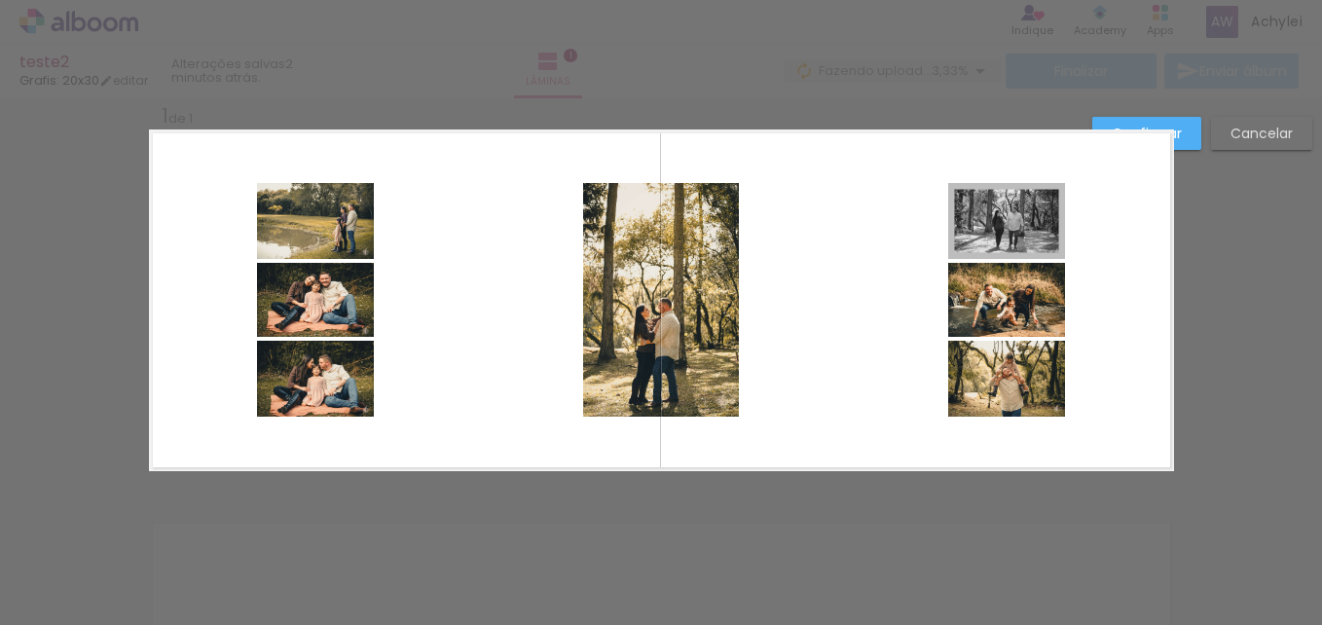
drag, startPoint x: 460, startPoint y: 219, endPoint x: 468, endPoint y: 245, distance: 27.7
click at [468, 245] on quentale-layouter at bounding box center [661, 300] width 1025 height 342
drag, startPoint x: 867, startPoint y: 239, endPoint x: 896, endPoint y: 311, distance: 77.7
click at [896, 311] on quentale-layouter at bounding box center [661, 300] width 1025 height 342
click at [905, 296] on quentale-layouter at bounding box center [661, 300] width 1025 height 342
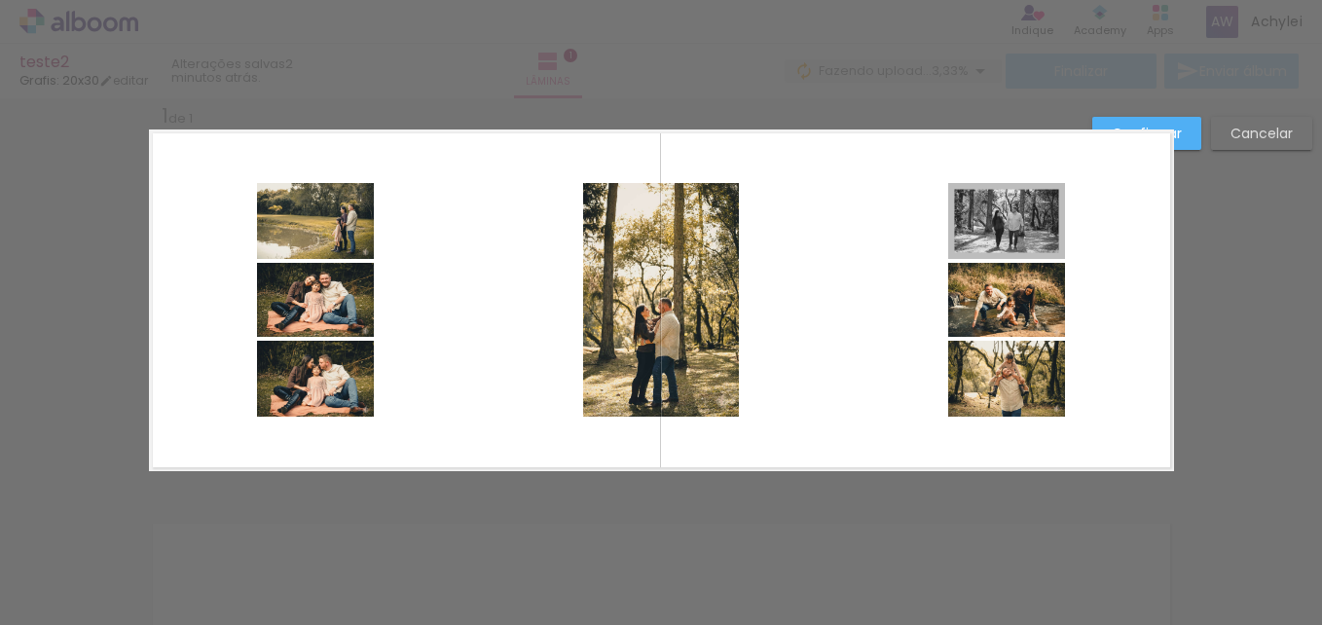
click at [1136, 275] on quentale-layouter at bounding box center [661, 300] width 1025 height 342
click at [1238, 179] on div "Confirmar Cancelar" at bounding box center [661, 487] width 1322 height 828
click at [0, 0] on slot "Cancelar" at bounding box center [0, 0] width 0 height 0
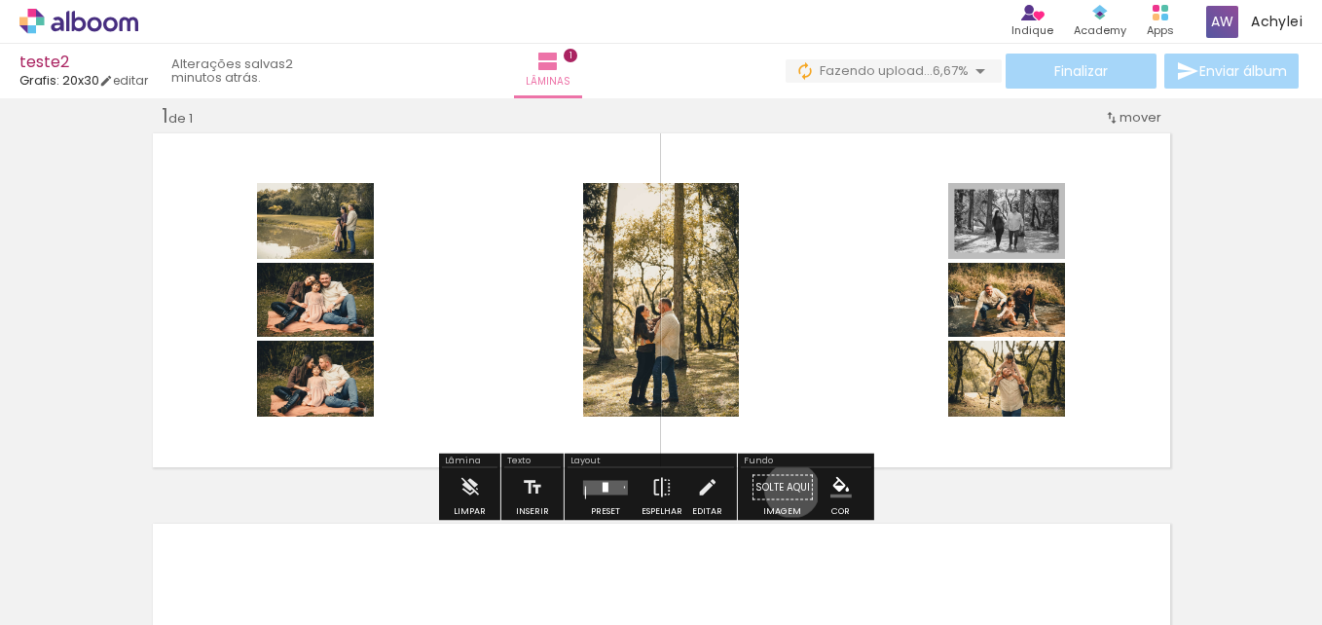
click at [786, 490] on paper-button "Solte aqui Imagem" at bounding box center [783, 493] width 70 height 50
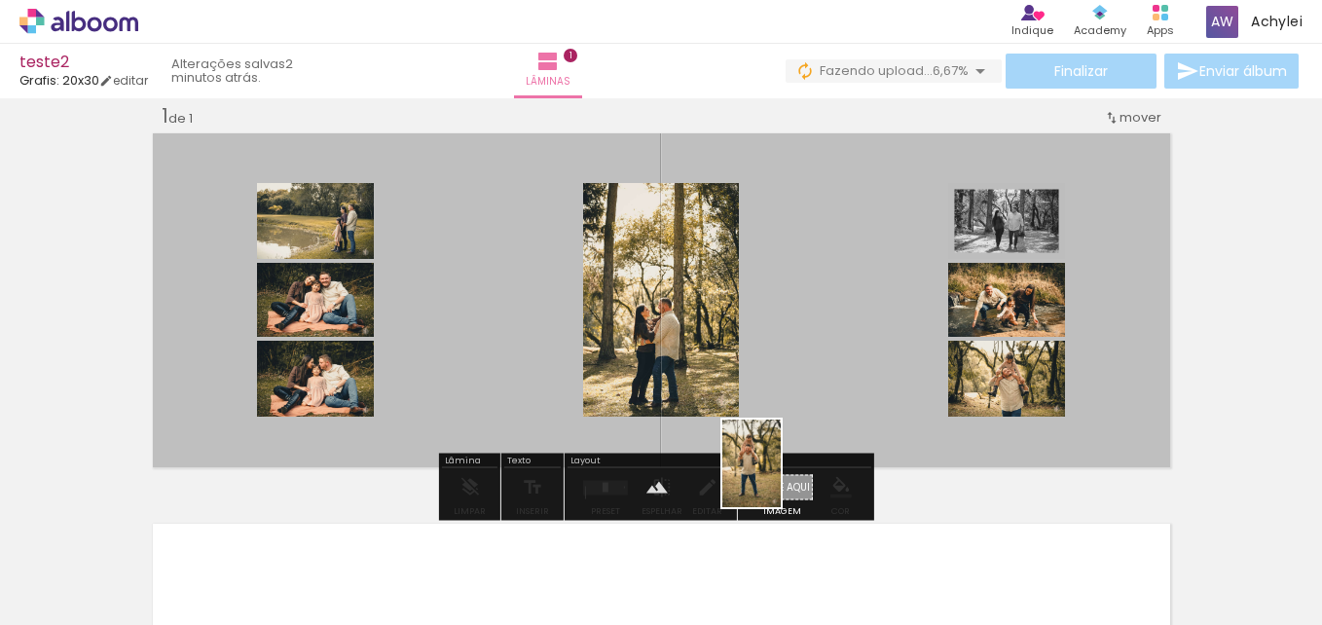
drag, startPoint x: 815, startPoint y: 545, endPoint x: 781, endPoint y: 478, distance: 75.3
click at [781, 478] on quentale-workspace at bounding box center [661, 312] width 1322 height 625
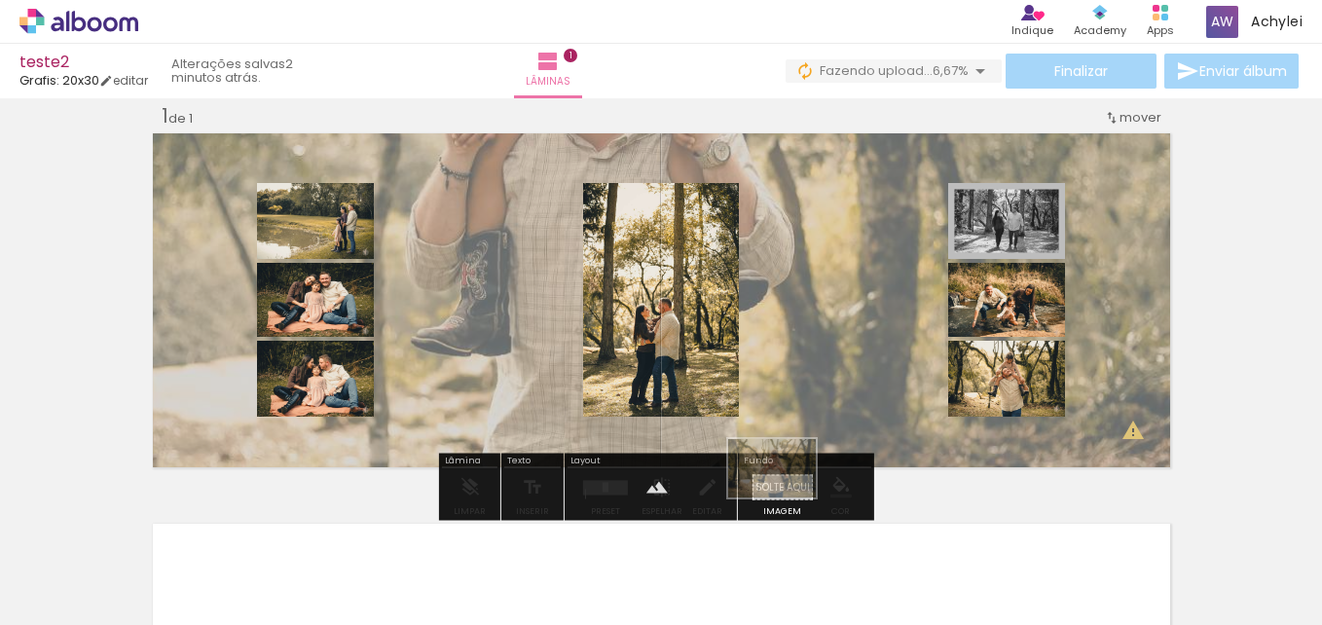
drag, startPoint x: 968, startPoint y: 562, endPoint x: 780, endPoint y: 490, distance: 201.3
click at [780, 490] on quentale-workspace at bounding box center [661, 312] width 1322 height 625
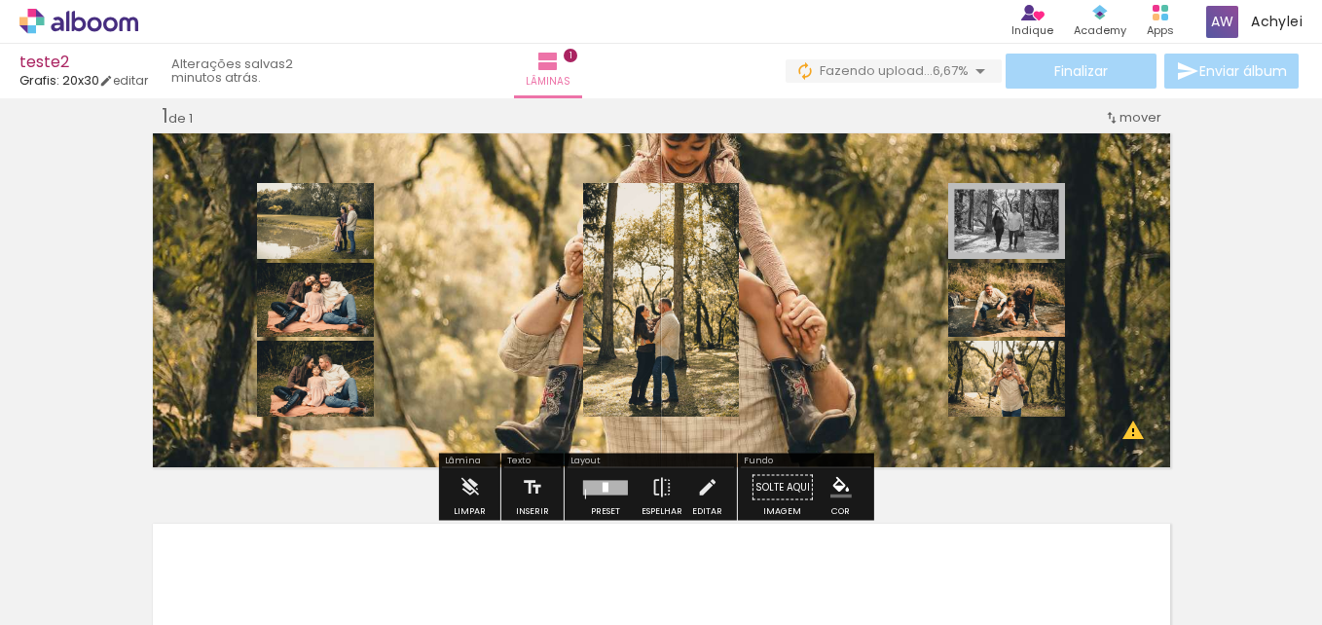
drag, startPoint x: 835, startPoint y: 349, endPoint x: 839, endPoint y: 362, distance: 14.2
click at [839, 362] on quentale-layouter at bounding box center [661, 300] width 1025 height 342
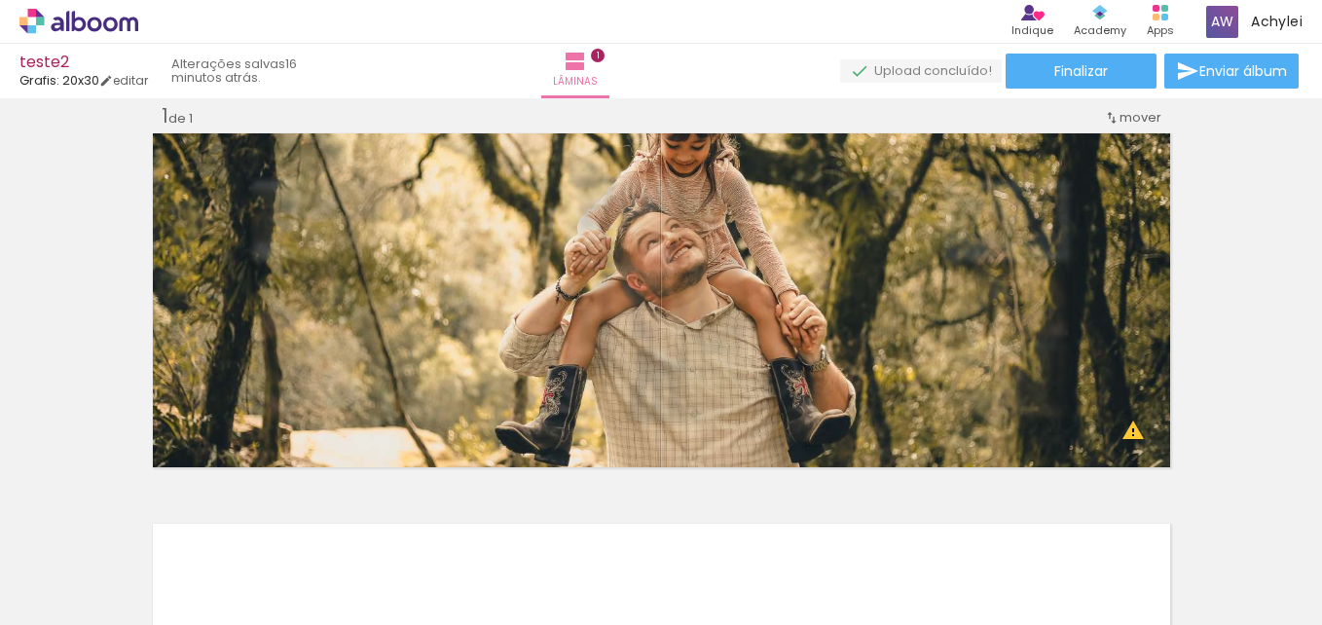
click at [35, 23] on icon at bounding box center [78, 21] width 119 height 25
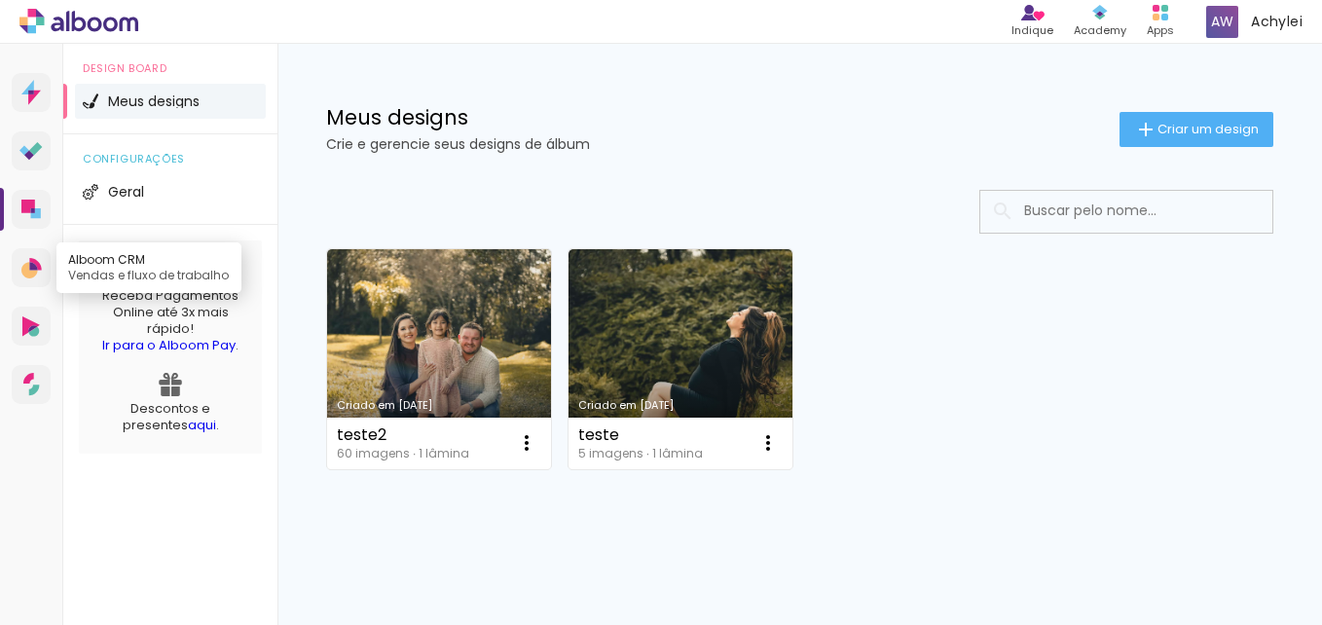
click at [38, 266] on icon at bounding box center [35, 264] width 12 height 13
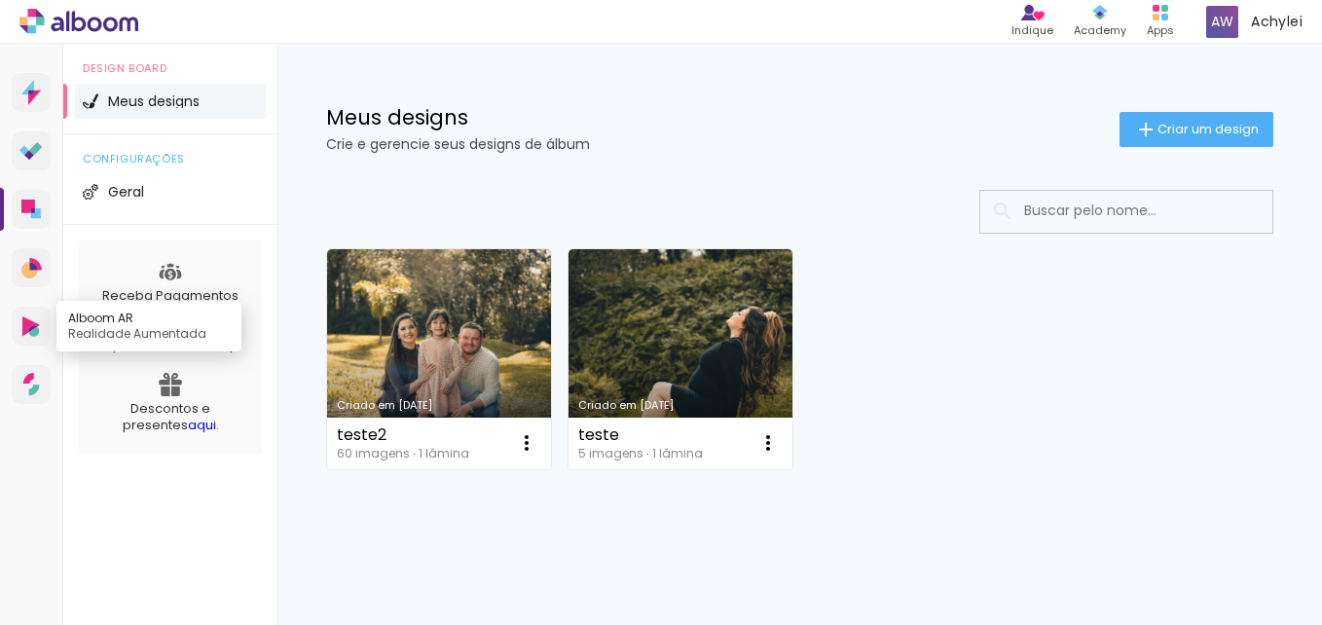
click at [38, 318] on icon at bounding box center [31, 326] width 18 height 20
